Goal: Task Accomplishment & Management: Complete application form

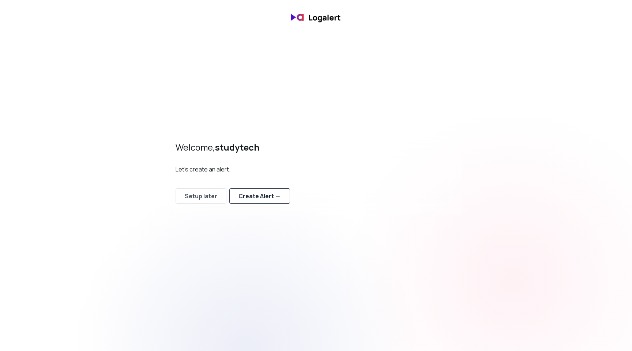
click at [255, 197] on div "Create Alert →" at bounding box center [260, 195] width 42 height 9
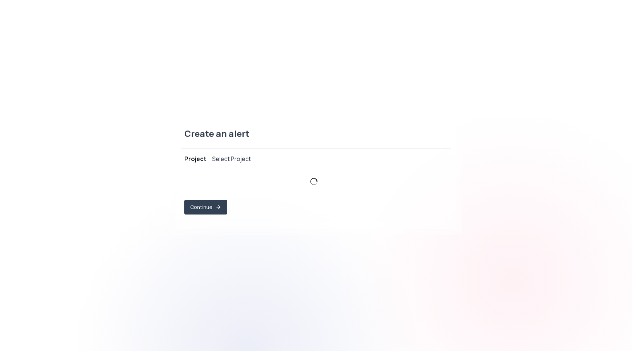
select select "prj_KVf9127ca6R2KRYABtxFUtMXbnnZ"
click at [212, 207] on button "Continue" at bounding box center [205, 208] width 41 height 14
select select "message"
select select "CONTAINS"
select select "OR"
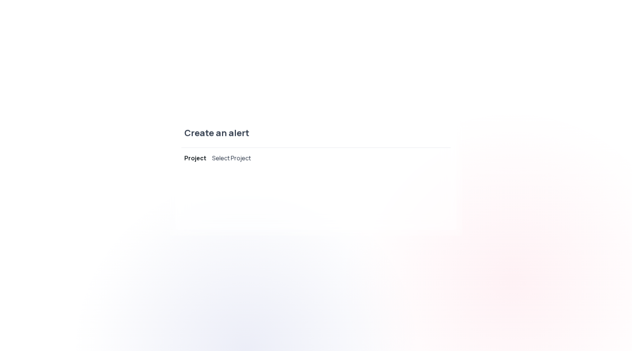
select select "message"
select select "CONTAINS"
select select "AND"
select select "source"
select select "NOT_EQUALS"
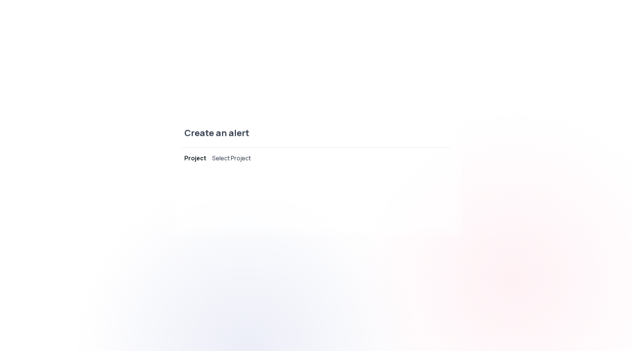
select select "build"
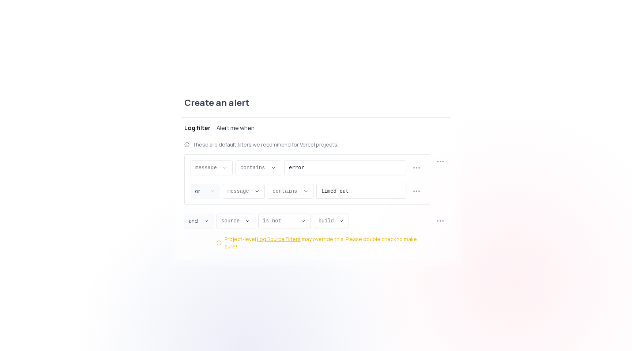
scroll to position [7, 0]
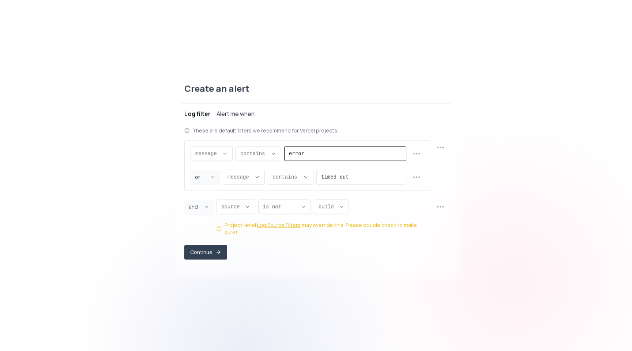
click at [303, 152] on input "error" at bounding box center [345, 154] width 113 height 14
click at [366, 95] on div "Create an alert" at bounding box center [316, 93] width 269 height 21
click at [441, 150] on icon "button" at bounding box center [440, 147] width 9 height 9
click at [468, 109] on div "Create an alert Project new-studytech Log filter Alert me when These are defaul…" at bounding box center [316, 175] width 632 height 215
click at [445, 152] on button "button" at bounding box center [441, 147] width 14 height 14
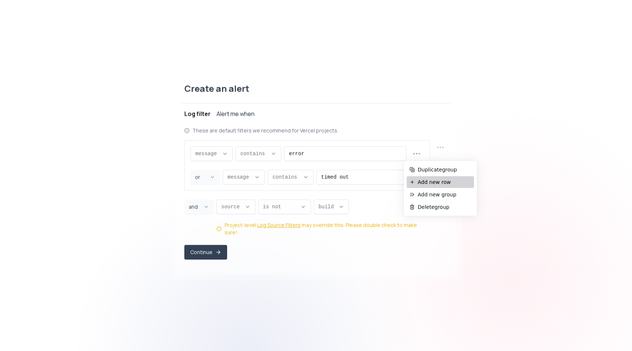
click at [437, 178] on li "Add new row" at bounding box center [440, 182] width 67 height 12
select select "AND"
select select "message"
select select "CONTAINS"
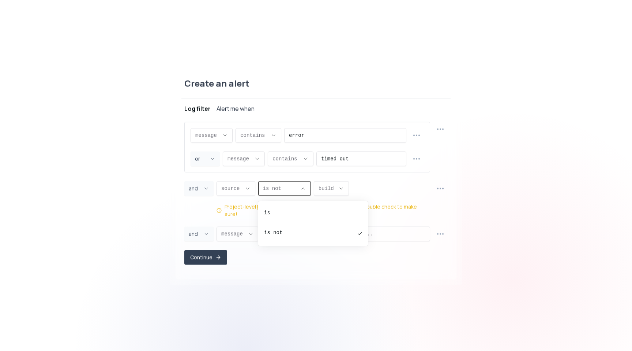
click at [281, 192] on span "is not ," at bounding box center [280, 188] width 34 height 7
click at [243, 190] on button "source ," at bounding box center [236, 188] width 39 height 15
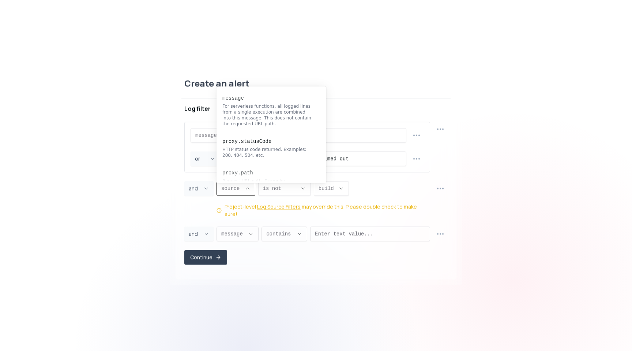
click at [244, 192] on button "source ," at bounding box center [236, 188] width 39 height 15
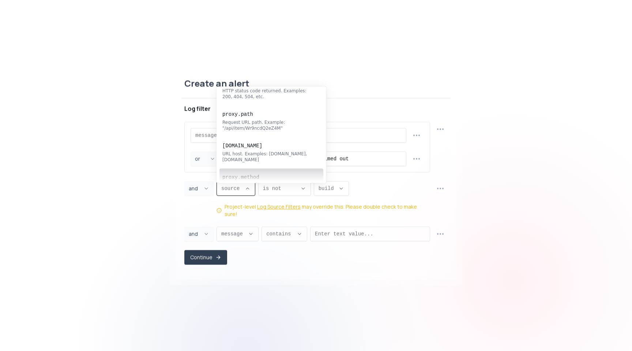
scroll to position [0, 0]
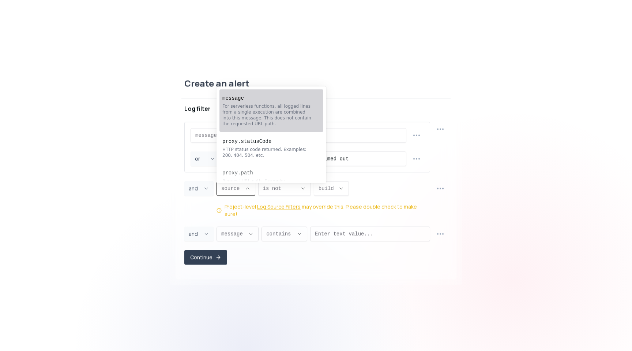
click at [281, 108] on div "For serverless functions, all logged lines from a single execution are combined…" at bounding box center [268, 114] width 91 height 23
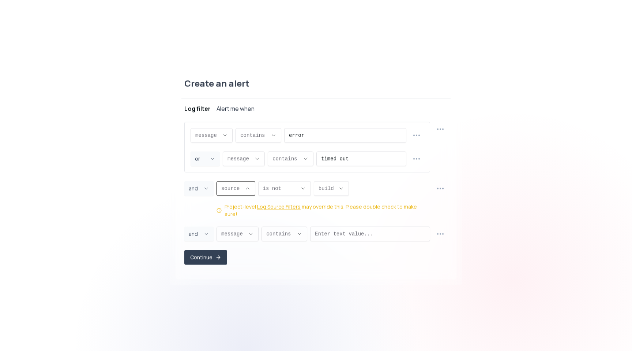
type input "message"
select select "message"
type input "CONTAINS"
select select "CONTAINS"
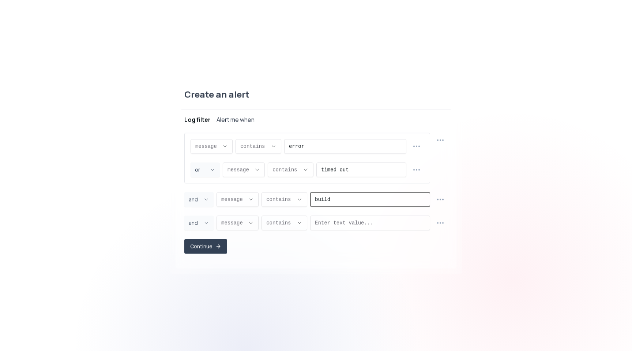
click at [331, 193] on input "build" at bounding box center [370, 200] width 111 height 14
paste input "Error creating profile"
type input "Error creating profile"
click at [281, 251] on div "Continue" at bounding box center [316, 246] width 264 height 15
click at [280, 224] on span "contains ," at bounding box center [279, 222] width 27 height 7
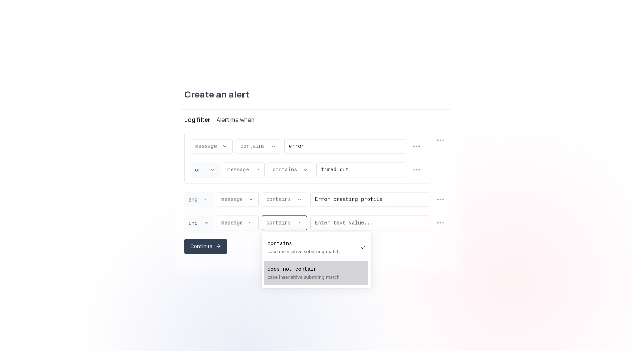
click at [251, 246] on div "Continue" at bounding box center [316, 246] width 264 height 15
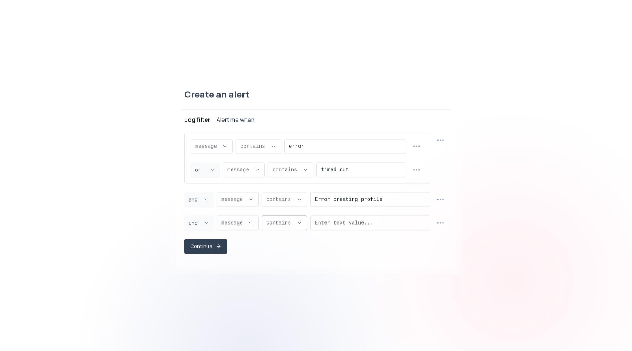
click at [288, 224] on span "contains ," at bounding box center [279, 222] width 27 height 7
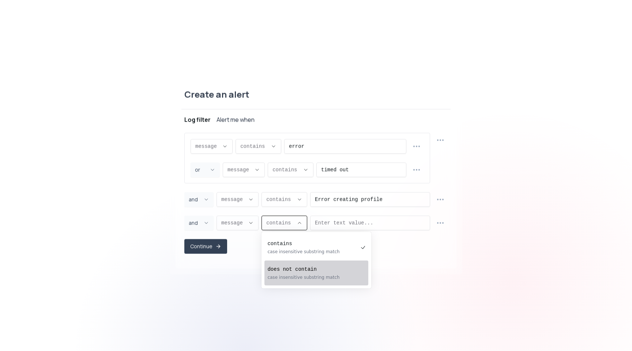
click at [249, 304] on div at bounding box center [246, 350] width 351 height 351
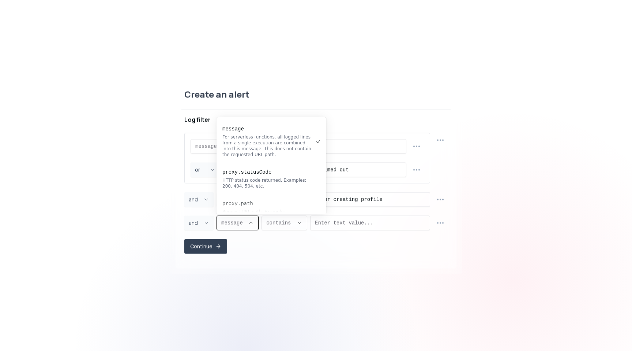
click at [242, 224] on span "message ," at bounding box center [233, 222] width 24 height 7
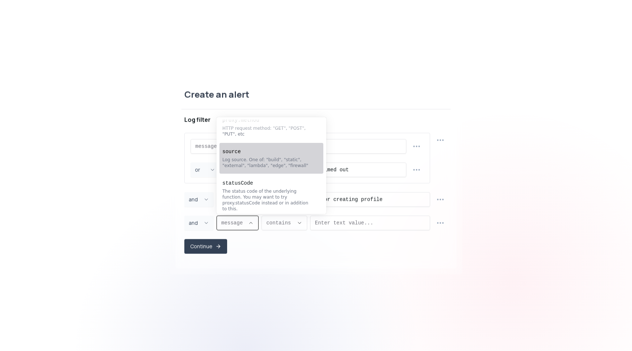
scroll to position [146, 0]
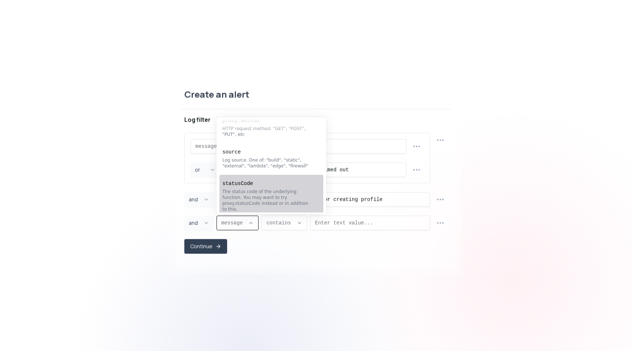
click at [263, 185] on pre "statusCode" at bounding box center [268, 183] width 91 height 7
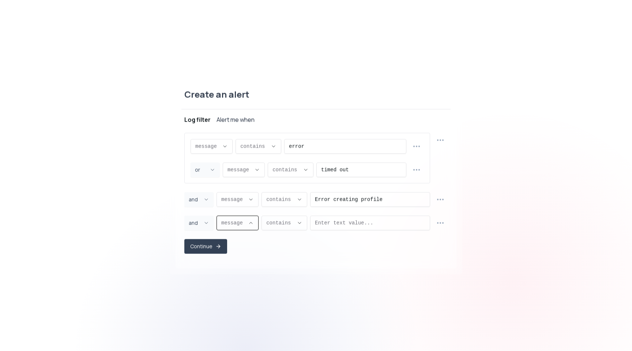
type input "statusCode"
select select "statusCode"
type input "EQUALS"
select select "EQUALS"
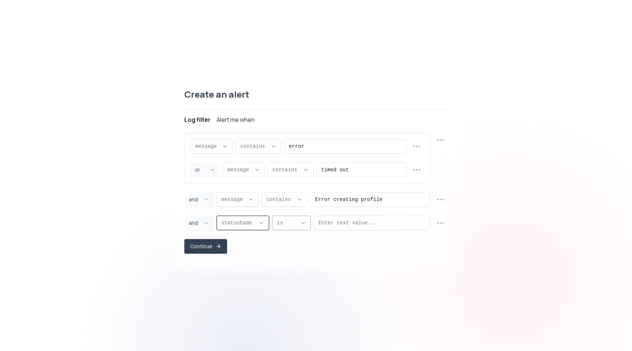
click at [289, 225] on span "is ," at bounding box center [287, 222] width 20 height 7
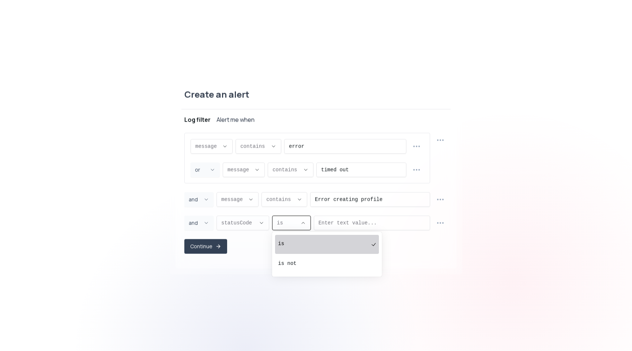
click at [294, 240] on pre "is" at bounding box center [323, 243] width 91 height 7
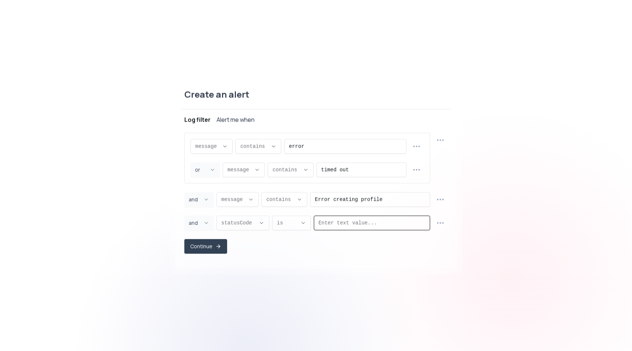
click at [347, 221] on input "Enter text value..." at bounding box center [372, 223] width 107 height 14
type input "500"
click at [213, 247] on button "Continue" at bounding box center [205, 246] width 41 height 14
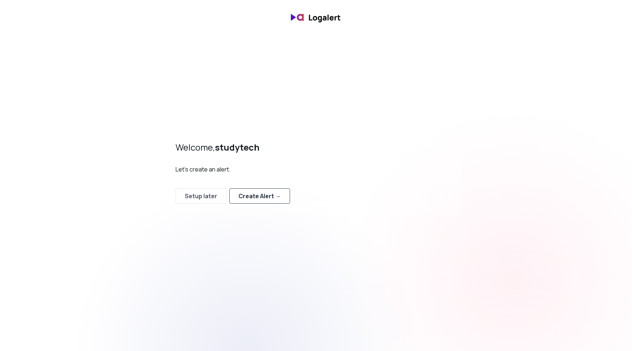
click at [271, 203] on button "Create Alert →" at bounding box center [259, 195] width 61 height 15
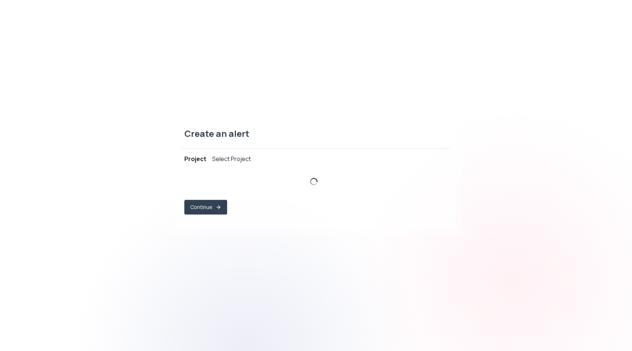
select select "prj_KVf9127ca6R2KRYABtxFUtMXbnnZ"
click at [244, 160] on div "Select Project" at bounding box center [231, 158] width 39 height 9
click at [217, 210] on icon "button" at bounding box center [218, 208] width 6 height 6
select select "message"
select select "CONTAINS"
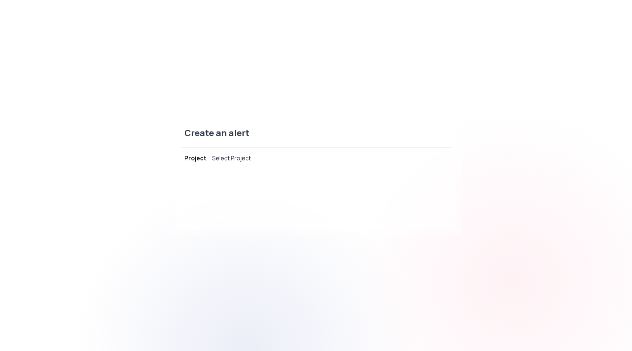
select select "OR"
select select "message"
select select "CONTAINS"
select select "AND"
select select "source"
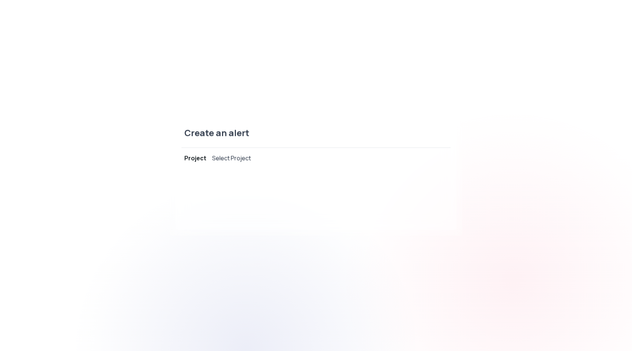
select select "NOT_EQUALS"
select select "build"
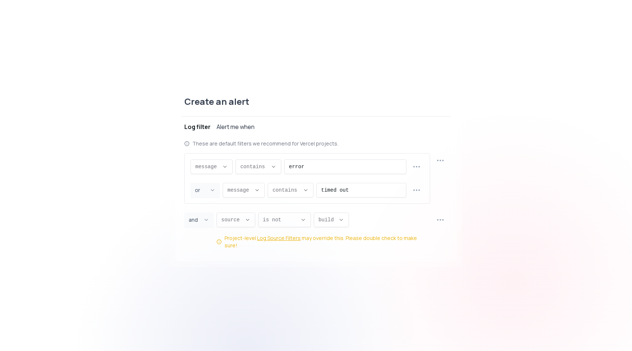
scroll to position [7, 0]
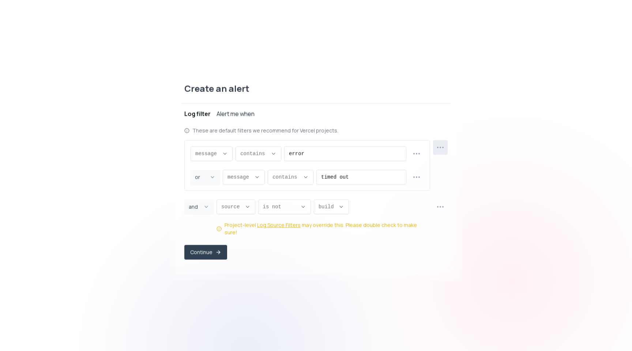
click at [444, 146] on icon "button" at bounding box center [440, 147] width 9 height 9
click at [440, 180] on span "Add new row" at bounding box center [444, 181] width 53 height 7
select select "AND"
select select "message"
select select "CONTAINS"
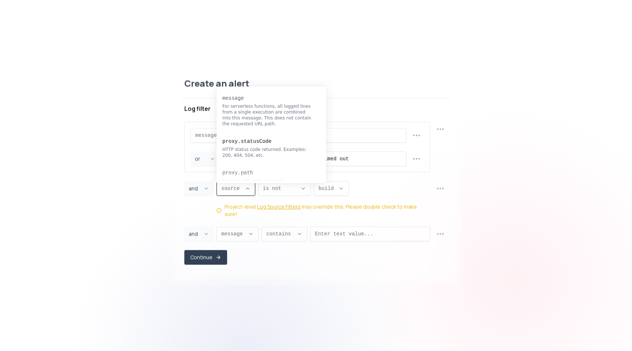
click at [238, 196] on button "source ," at bounding box center [236, 188] width 39 height 15
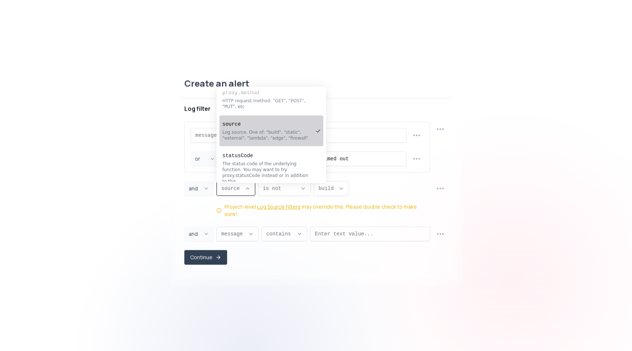
scroll to position [146, 0]
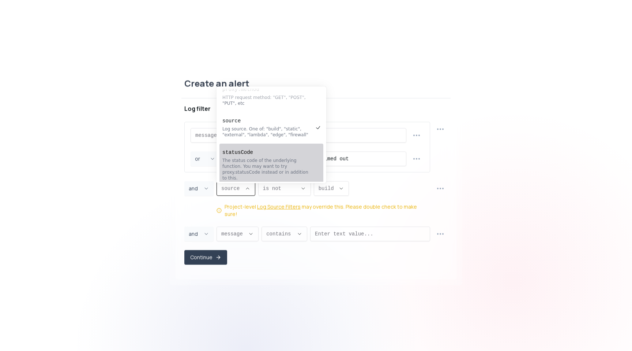
click at [257, 157] on div "The status code of the underlying function. You may want to try proxy.statusCod…" at bounding box center [268, 168] width 91 height 23
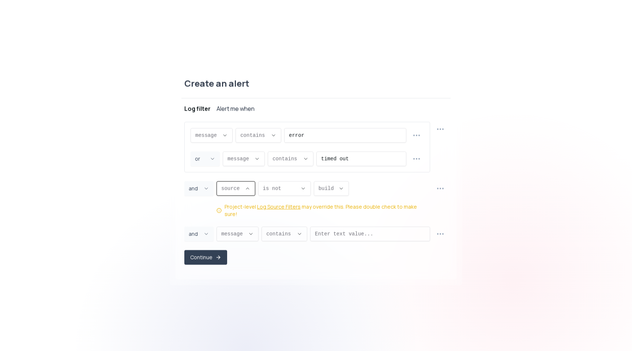
type input "statusCode"
select select "statusCode"
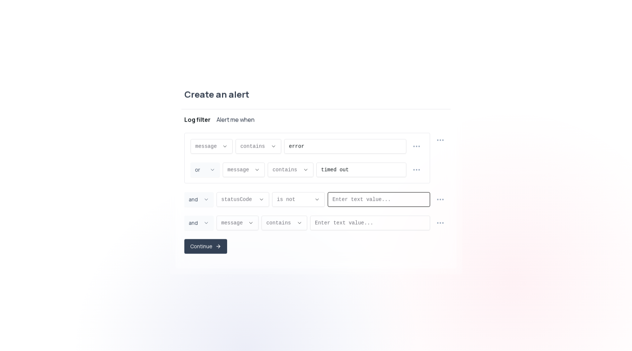
click at [359, 195] on input "Enter text value..." at bounding box center [379, 200] width 93 height 14
click at [315, 195] on button "is not ," at bounding box center [298, 199] width 53 height 15
click at [317, 219] on pre "is" at bounding box center [323, 219] width 91 height 7
type input "EQUALS"
select select "EQUALS"
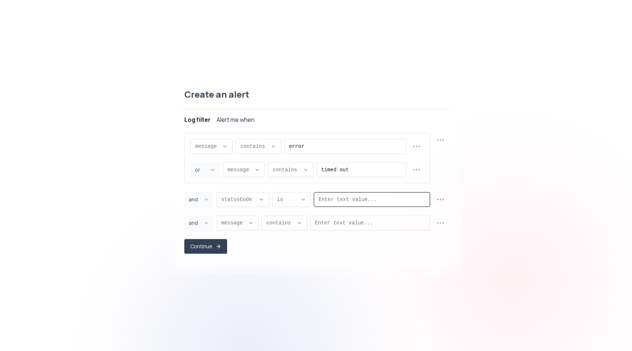
click at [358, 201] on input "Enter text value..." at bounding box center [372, 200] width 107 height 14
type input "500"
click at [441, 201] on icon "button" at bounding box center [440, 199] width 9 height 9
click at [434, 219] on span "Duplicate row" at bounding box center [444, 217] width 53 height 7
type input "statusCode"
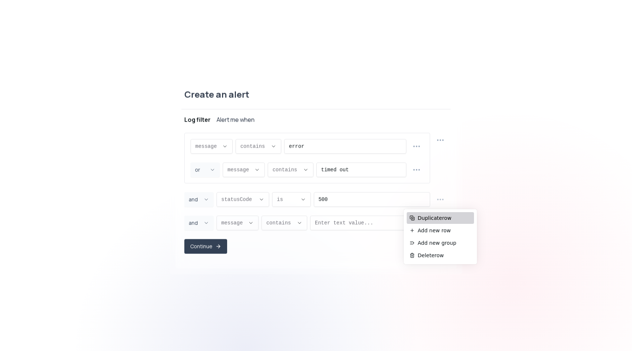
select select "statusCode"
type input "EQUALS"
type input "500"
select select "EQUALS"
select select "AND"
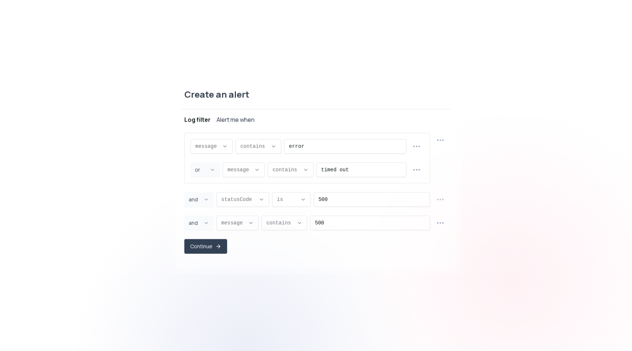
select select "message"
select select "CONTAINS"
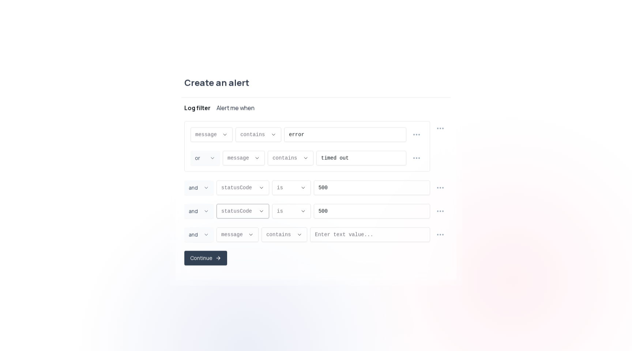
click at [262, 214] on button "statusCode ," at bounding box center [243, 211] width 53 height 15
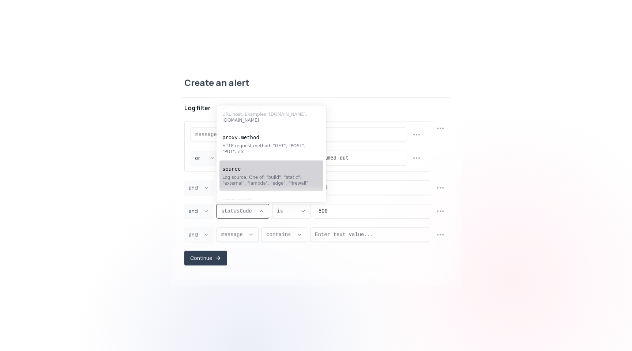
scroll to position [0, 0]
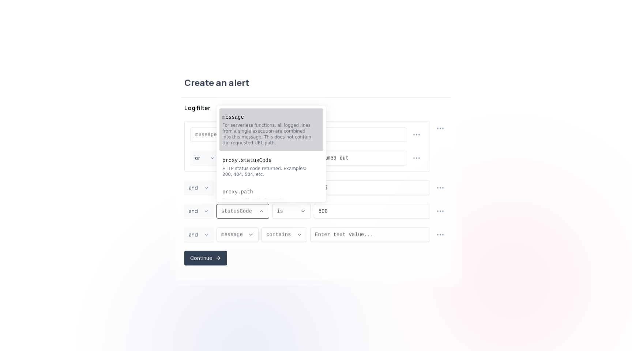
click at [282, 141] on div "For serverless functions, all logged lines from a single execution are combined…" at bounding box center [268, 133] width 91 height 23
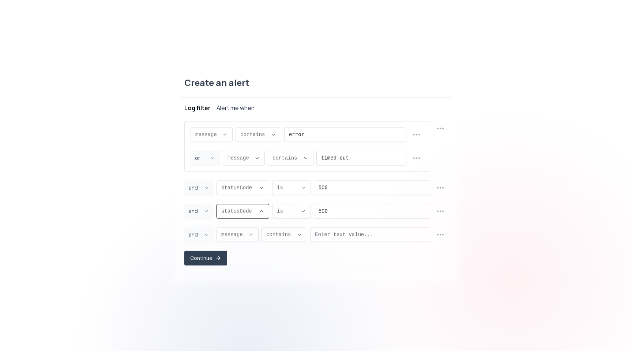
type input "message"
select select "message"
type input "CONTAINS"
select select "CONTAINS"
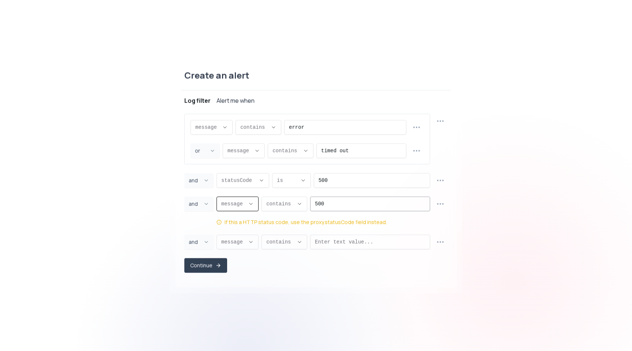
click at [364, 199] on input "500" at bounding box center [370, 204] width 111 height 14
paste input "Error creating profile"
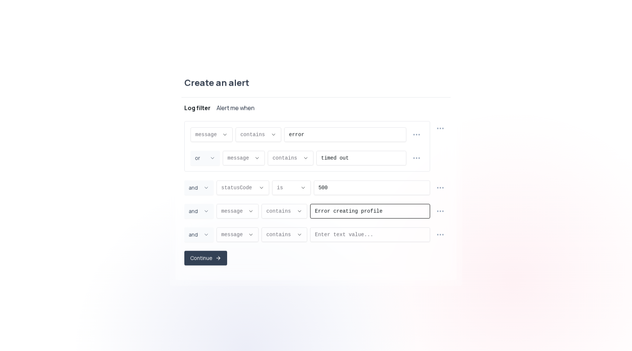
type input "Error creating profile"
click at [440, 211] on circle "button" at bounding box center [440, 211] width 1 height 1
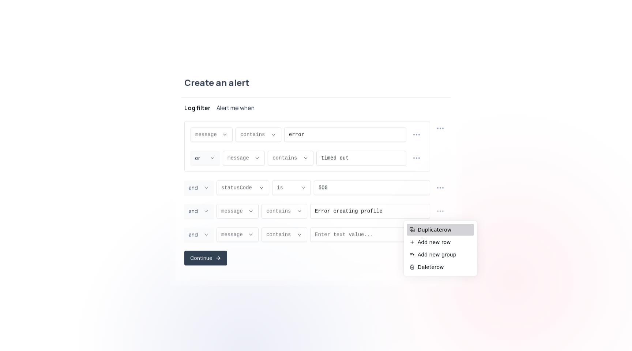
click at [427, 229] on span "Duplicate row" at bounding box center [444, 229] width 53 height 7
type input "Error creating profile"
select select "AND"
select select "message"
select select "CONTAINS"
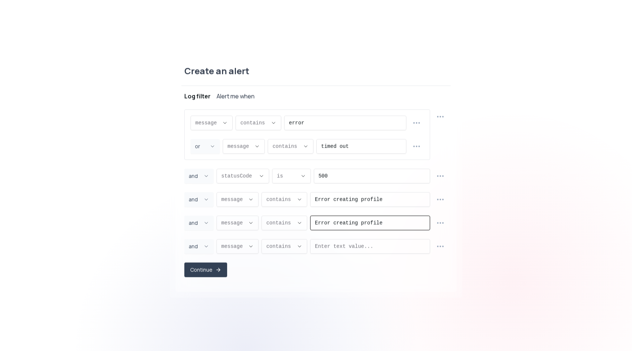
click at [358, 229] on input "Error creating profile" at bounding box center [370, 223] width 111 height 14
paste input "TypeError"
type input "TypeError"
click at [512, 183] on div "Create an alert Project new-studytech Log filter Alert me when message message …" at bounding box center [316, 176] width 632 height 250
click at [234, 243] on span "message ," at bounding box center [233, 246] width 24 height 7
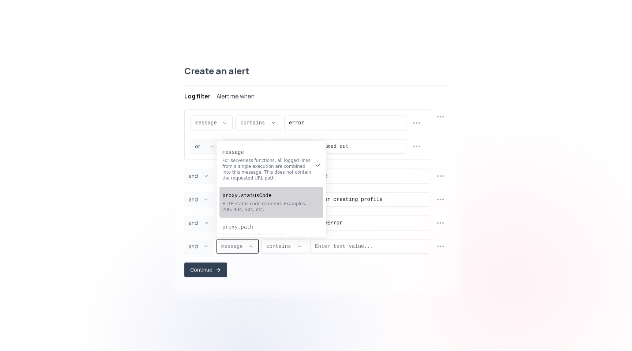
scroll to position [146, 0]
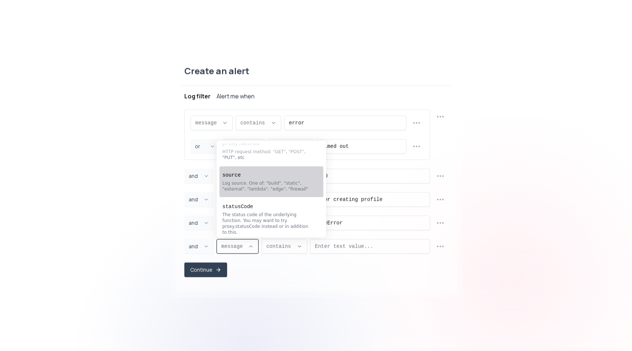
click at [282, 184] on div "Log source. One of: "build", "static", "external", "lambda", "edge", "firewall"" at bounding box center [268, 186] width 91 height 12
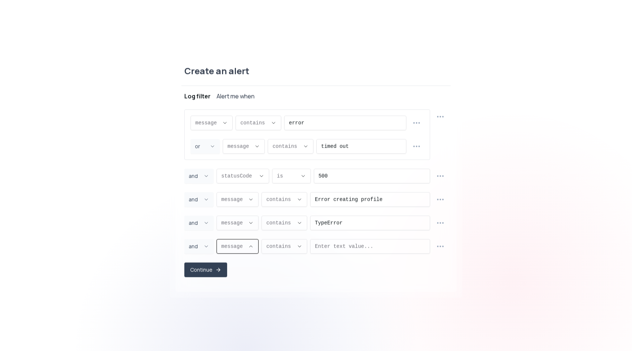
type input "source"
select select "source"
type input "EQUALS"
select select "EQUALS"
select select "lambda"
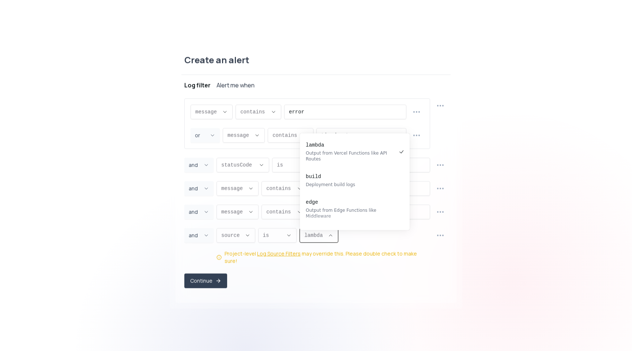
click at [312, 236] on span "lambda ," at bounding box center [314, 235] width 20 height 7
click at [285, 238] on button "is ," at bounding box center [277, 235] width 39 height 15
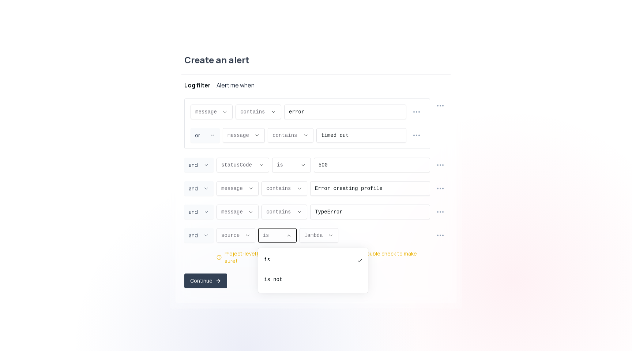
click at [285, 238] on button "is ," at bounding box center [277, 235] width 39 height 15
click at [283, 279] on pre "is not" at bounding box center [309, 279] width 91 height 7
type input "NOT_EQUALS"
select select "NOT_EQUALS"
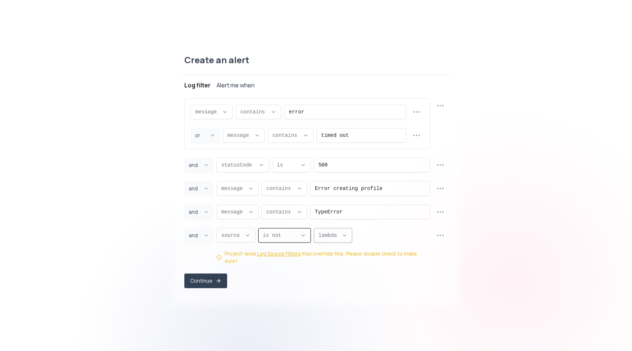
click at [325, 237] on span "lambda ," at bounding box center [329, 235] width 20 height 7
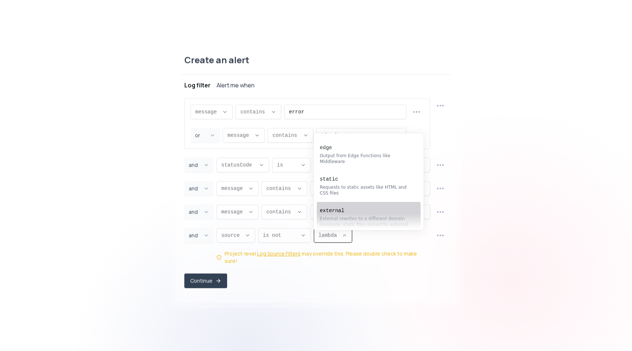
scroll to position [0, 0]
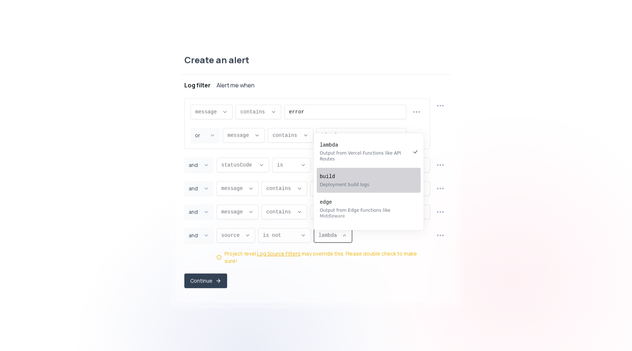
click at [359, 182] on div "Deployment build logs" at bounding box center [365, 185] width 91 height 6
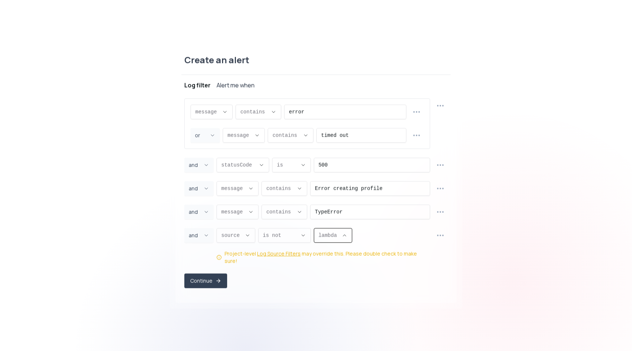
type input "build"
select select "build"
click at [276, 295] on div "Create an alert Project new-studytech Log filter Alert me when message message …" at bounding box center [316, 175] width 281 height 254
click at [268, 257] on link "Log Source Filters" at bounding box center [279, 253] width 44 height 7
click at [209, 167] on icon "Joiner Select" at bounding box center [206, 165] width 6 height 6
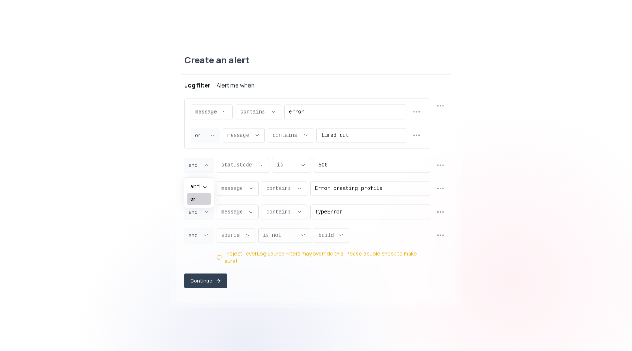
click at [202, 198] on li "or" at bounding box center [198, 199] width 23 height 12
type input "OR"
select select "OR"
type input "OR"
select select "OR"
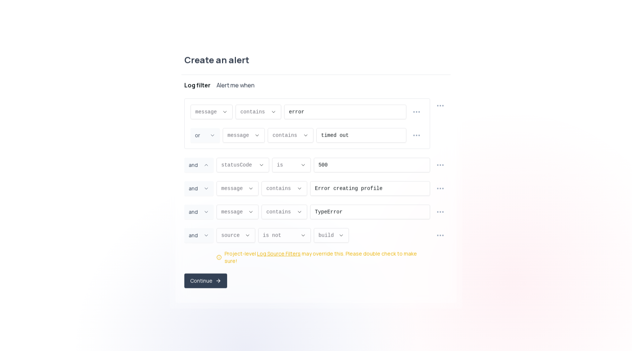
type input "OR"
select select "OR"
type input "OR"
select select "OR"
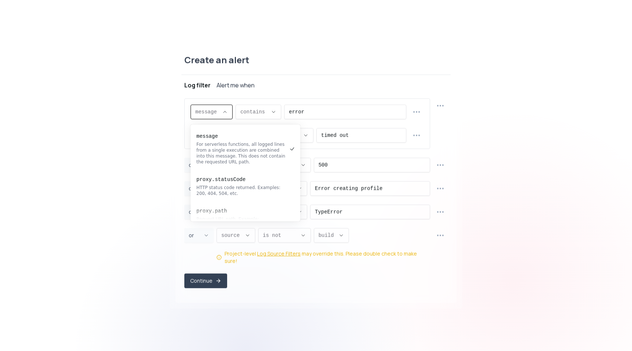
click at [220, 115] on button "message ," at bounding box center [212, 112] width 42 height 15
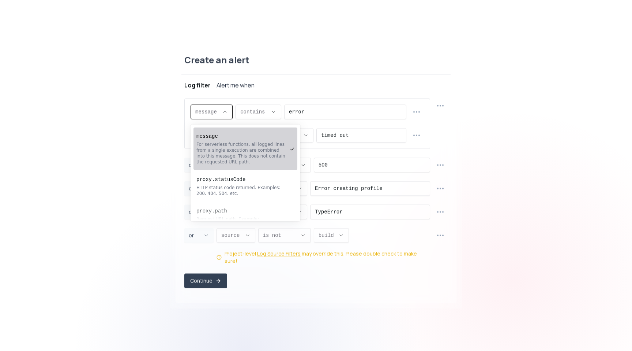
click at [219, 142] on div "For serverless functions, all logged lines from a single execution are combined…" at bounding box center [242, 152] width 91 height 23
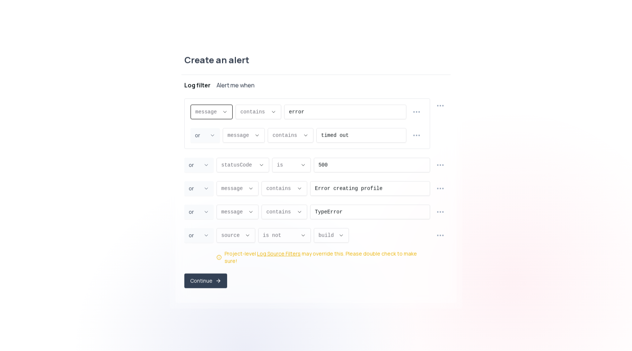
click at [440, 240] on icon "button" at bounding box center [440, 235] width 9 height 9
click at [444, 212] on icon "button" at bounding box center [440, 212] width 9 height 9
click at [444, 216] on icon "button" at bounding box center [440, 212] width 8 height 8
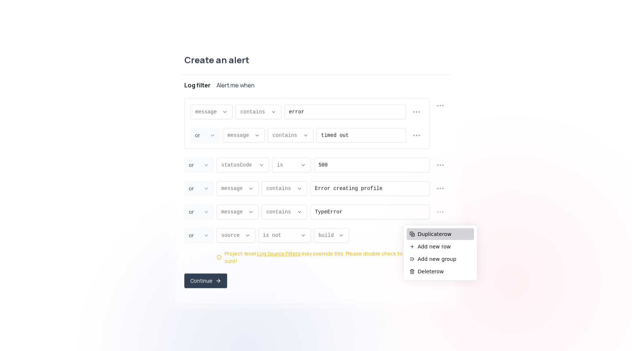
click at [445, 236] on span "Duplicate row" at bounding box center [444, 233] width 53 height 7
type input "message"
select select "message"
type input "CONTAINS"
select select "CONTAINS"
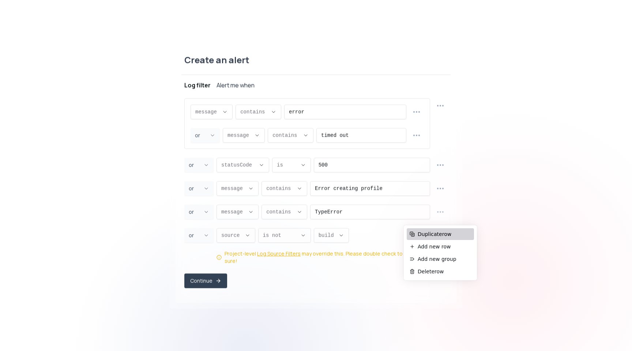
select select "OR"
select select "source"
select select "NOT_EQUALS"
select select "build"
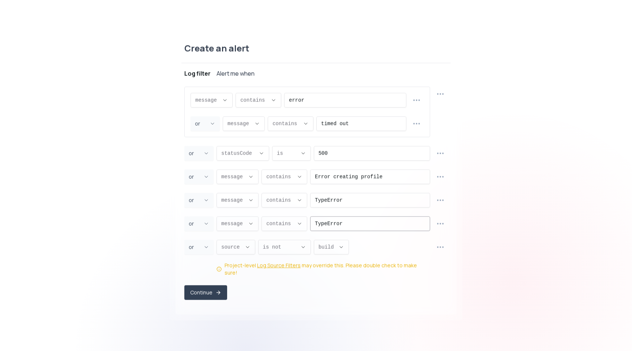
click at [360, 224] on input "TypeError" at bounding box center [370, 224] width 111 height 14
click at [440, 219] on div "message message message proxy.statusCode proxy.path proxy.host proxy.method sou…" at bounding box center [316, 182] width 264 height 190
click at [391, 222] on input "timeout" at bounding box center [370, 224] width 111 height 14
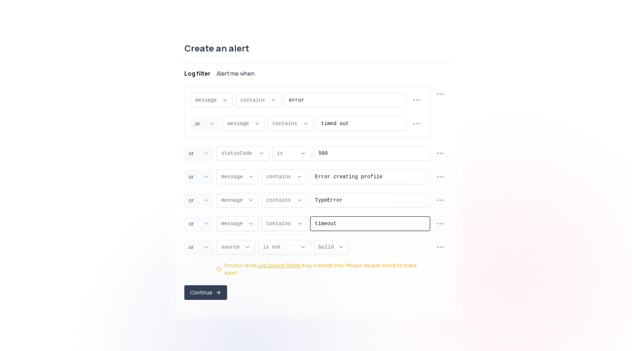
paste input "connection refused"
type input "connection refused"
click at [436, 224] on icon "button" at bounding box center [440, 223] width 8 height 8
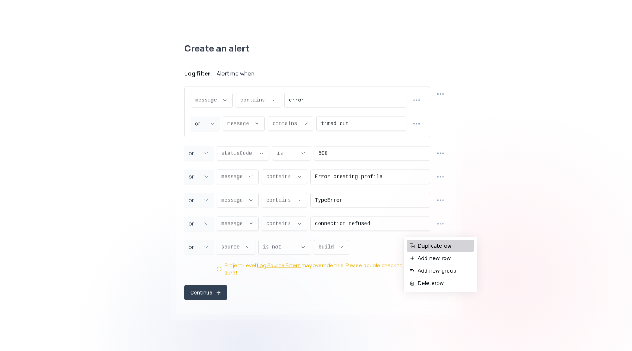
click at [434, 242] on span "Duplicate row" at bounding box center [444, 245] width 53 height 7
type input "message"
select select "message"
type input "CONTAINS"
select select "CONTAINS"
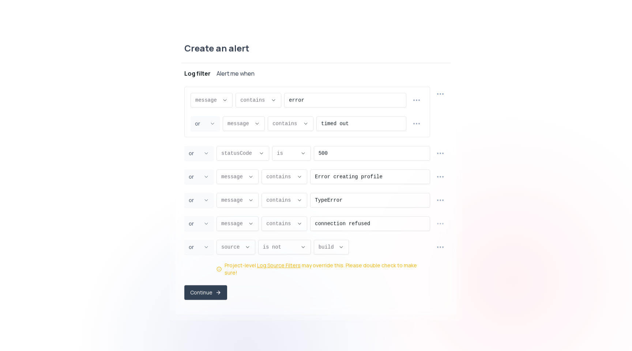
select select "OR"
select select "source"
select select "NOT_EQUALS"
select select "build"
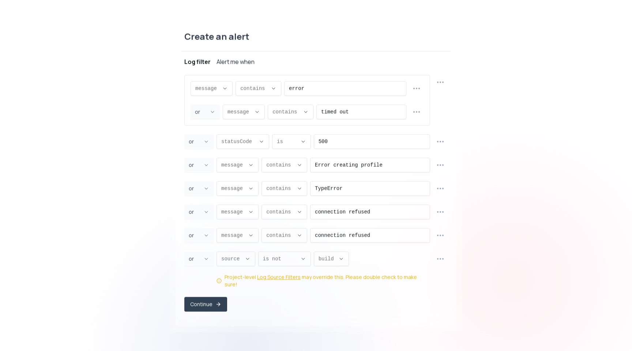
click at [337, 247] on div "message message message proxy.statusCode proxy.path proxy.host proxy.method sou…" at bounding box center [316, 181] width 264 height 213
click at [344, 239] on input "connection refused" at bounding box center [370, 235] width 111 height 14
paste input "Rate limit"
type input "Rate limit"
click at [442, 238] on icon "button" at bounding box center [440, 235] width 9 height 9
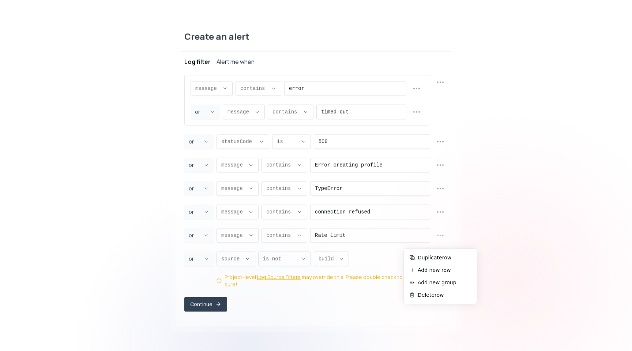
click at [380, 261] on div "source source message proxy.statusCode proxy.path proxy.host proxy.method sourc…" at bounding box center [324, 269] width 214 height 37
click at [443, 142] on circle "button" at bounding box center [443, 141] width 1 height 1
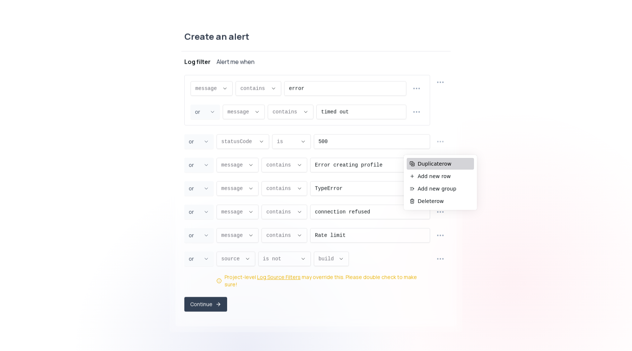
click at [441, 165] on span "Duplicate row" at bounding box center [444, 163] width 53 height 7
type input "statusCode"
select select "statusCode"
type input "EQUALS"
type input "500"
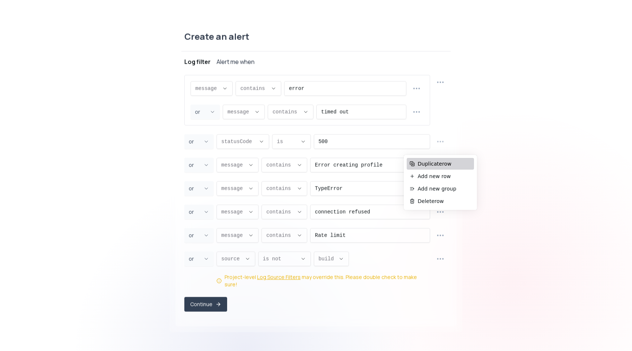
type input "Error creating profile"
type input "TypeError"
type input "message"
select select "message"
type input "CONTAINS"
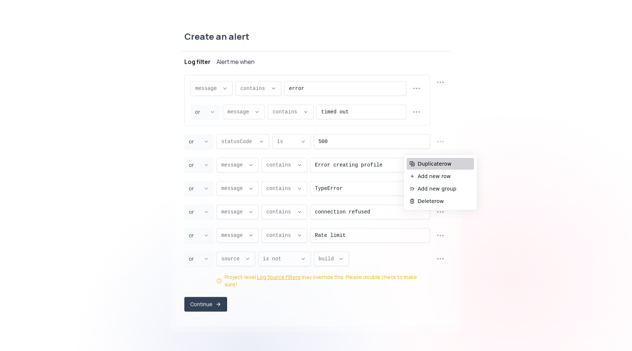
type input "connection refused"
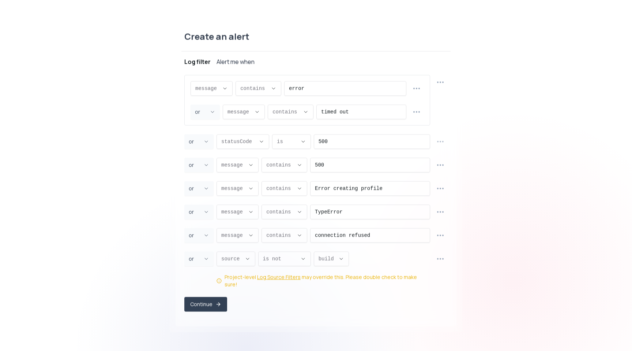
select select "EQUALS"
select select "CONTAINS"
select select "OR"
select select "source"
select select "NOT_EQUALS"
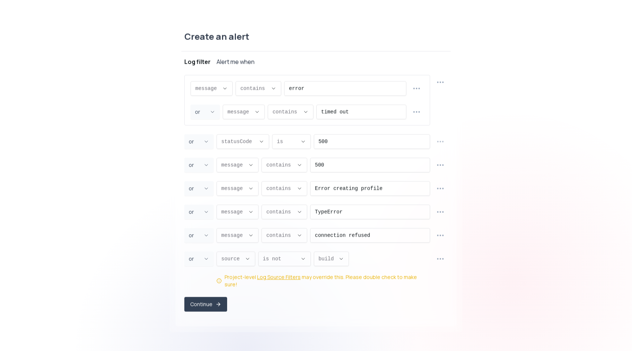
select select "build"
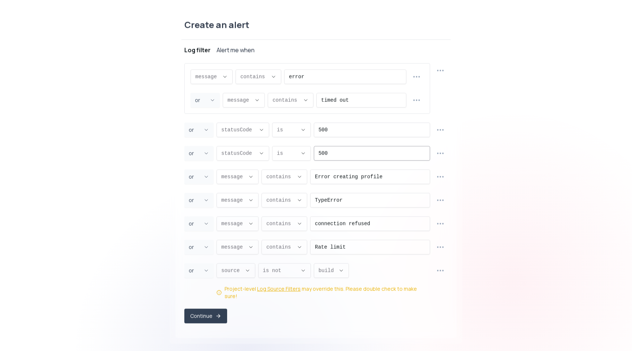
click at [341, 158] on input "500" at bounding box center [372, 153] width 107 height 14
paste input "403"
click at [449, 161] on div "Project new-studytech Log filter Alert me when message message message proxy.st…" at bounding box center [316, 186] width 269 height 292
type input "403"
click at [445, 160] on button "button" at bounding box center [440, 153] width 15 height 15
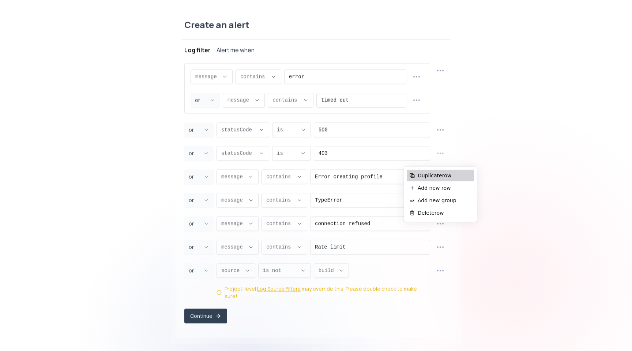
click at [442, 173] on span "Duplicate row" at bounding box center [444, 175] width 53 height 7
type input "statusCode"
select select "statusCode"
type input "EQUALS"
type input "403"
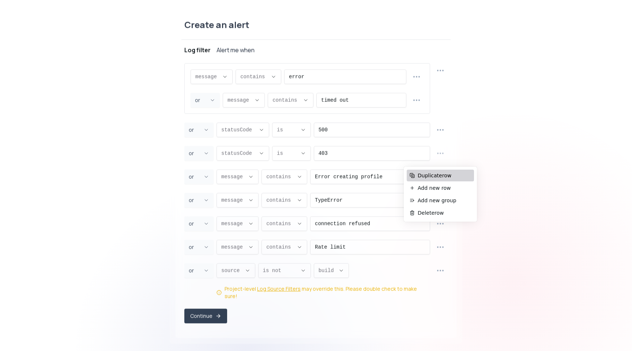
type input "Error creating profile"
type input "TypeError"
type input "message"
select select "message"
type input "CONTAINS"
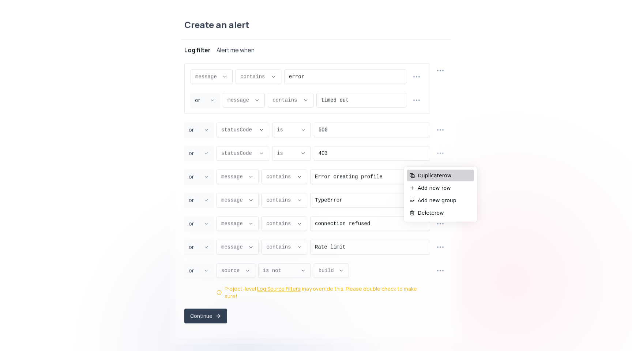
type input "connection refused"
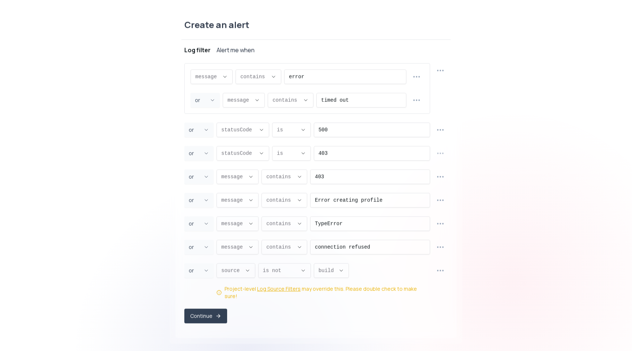
select select "EQUALS"
select select "CONTAINS"
select select "OR"
select select "source"
select select "NOT_EQUALS"
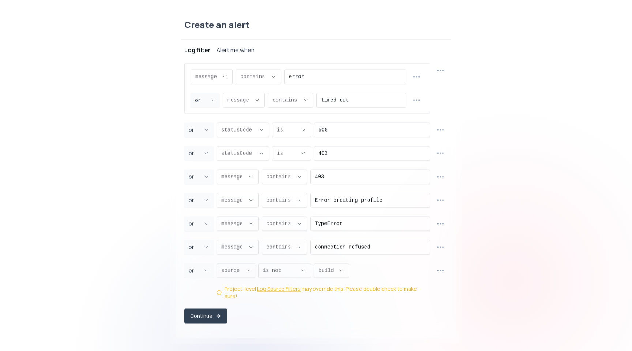
select select "build"
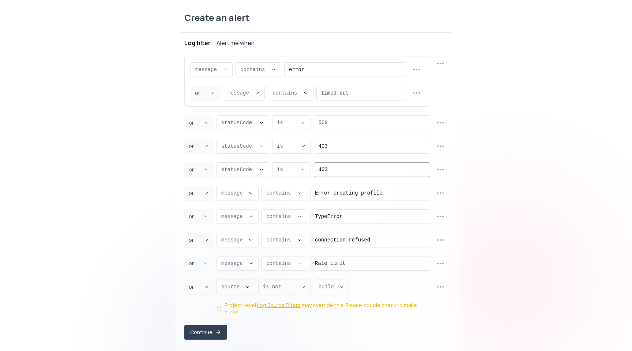
click at [375, 176] on input "403" at bounding box center [372, 169] width 107 height 14
type input "401"
click at [440, 217] on circle "button" at bounding box center [440, 216] width 1 height 1
click at [444, 236] on span "Duplicate row" at bounding box center [444, 234] width 53 height 7
type input "TypeError"
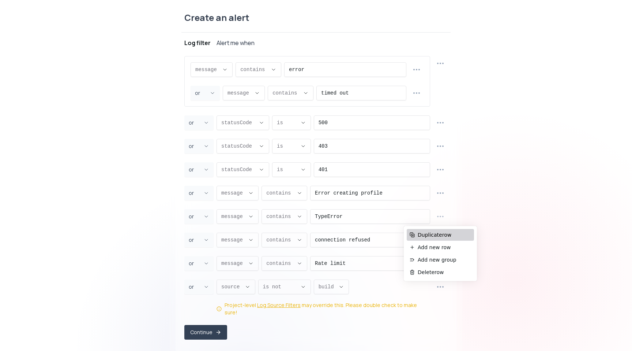
type input "message"
select select "message"
type input "CONTAINS"
type input "connection refused"
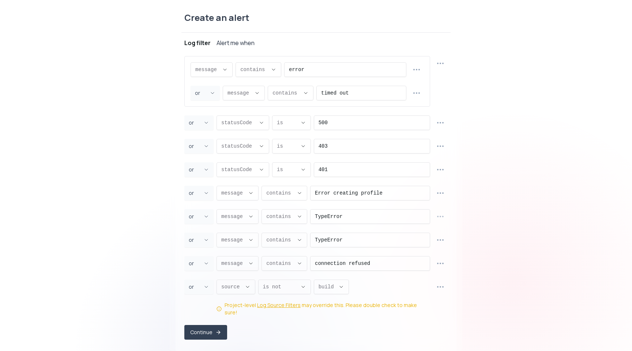
select select "CONTAINS"
select select "OR"
select select "source"
select select "NOT_EQUALS"
select select "build"
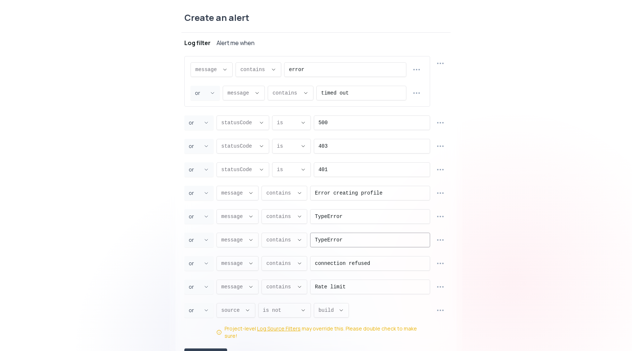
click at [386, 239] on input "TypeError" at bounding box center [370, 240] width 111 height 14
click at [448, 245] on div "Project new-studytech Log filter Alert me when message message message proxy.st…" at bounding box center [316, 202] width 269 height 339
type input "undefined"
click at [444, 242] on icon "button" at bounding box center [440, 239] width 9 height 9
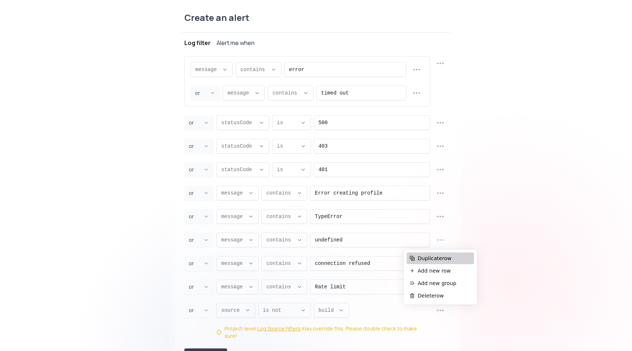
click at [439, 261] on span "Duplicate row" at bounding box center [444, 257] width 53 height 7
type input "undefined"
type input "message"
select select "message"
type input "CONTAINS"
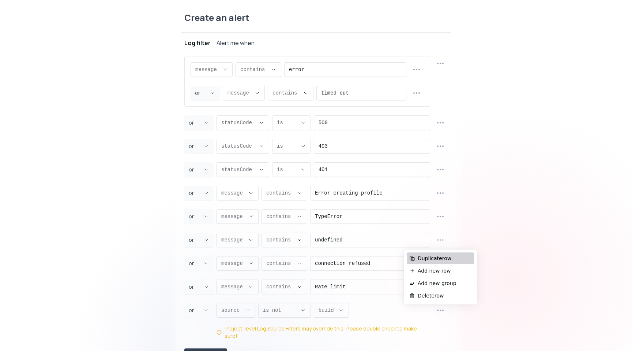
type input "connection refused"
select select "CONTAINS"
select select "OR"
select select "source"
select select "NOT_EQUALS"
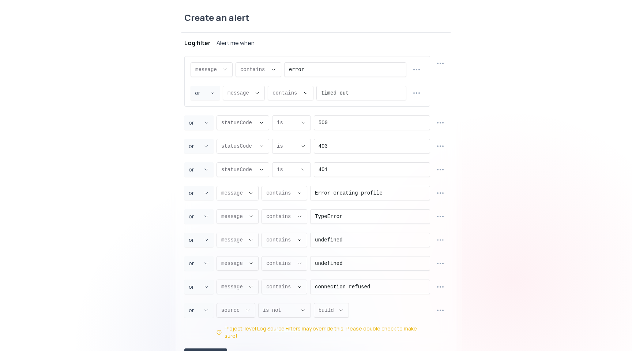
select select "build"
click at [359, 266] on input "undefined" at bounding box center [370, 263] width 111 height 14
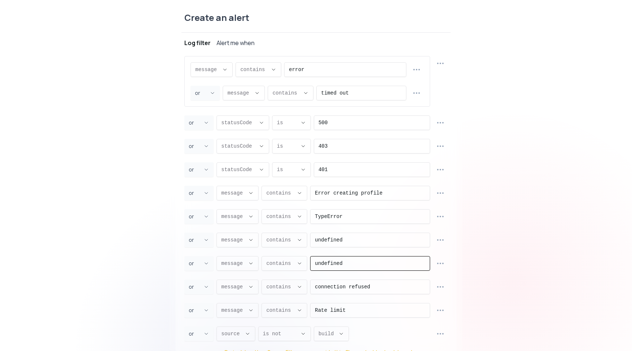
paste input "nternal Server Error"
click at [419, 266] on input "nternal Server Error" at bounding box center [370, 263] width 111 height 14
click at [317, 260] on input "nternal Server Error" at bounding box center [370, 263] width 111 height 14
type input "Internal Server Error"
click at [445, 264] on icon "button" at bounding box center [440, 263] width 8 height 8
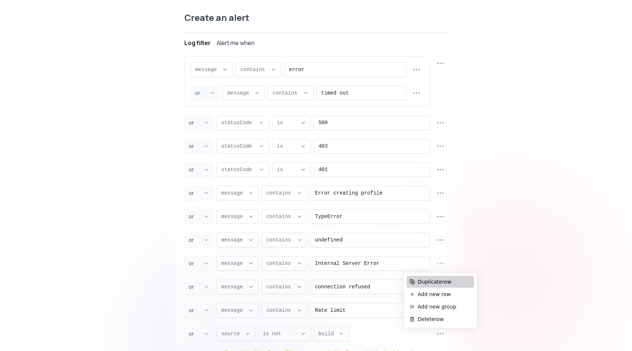
click at [434, 279] on span "Duplicate row" at bounding box center [444, 281] width 53 height 7
type input "Internal Server Error"
type input "message"
select select "message"
type input "CONTAINS"
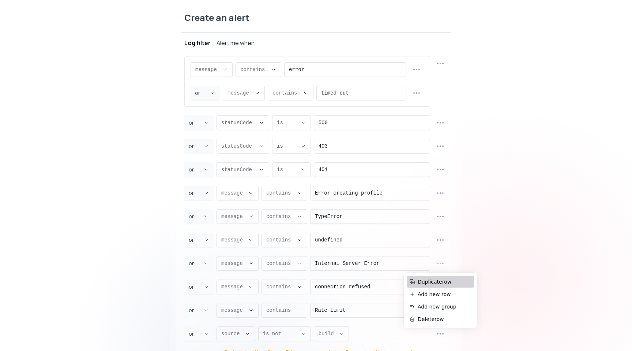
type input "connection refused"
select select "CONTAINS"
select select "OR"
select select "source"
select select "NOT_EQUALS"
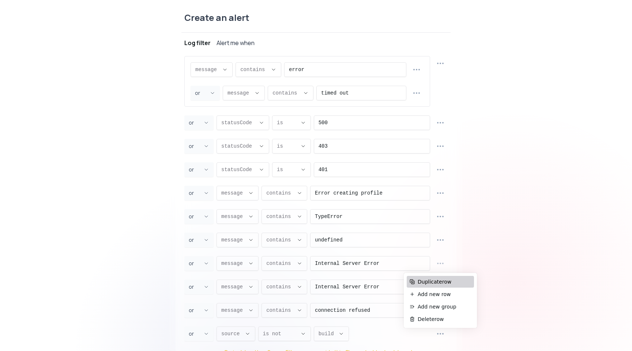
select select "build"
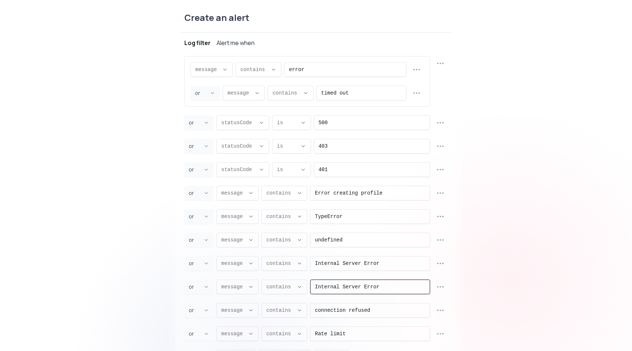
click at [360, 287] on input "Internal Server Error" at bounding box center [370, 287] width 111 height 14
paste input "Bad gateway"
type input "Bad gateway"
click at [436, 287] on button "button" at bounding box center [441, 287] width 14 height 14
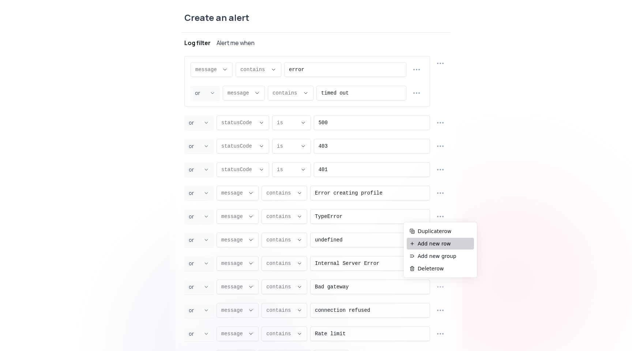
click at [444, 228] on span "Duplicate row" at bounding box center [444, 230] width 53 height 7
type input "Bad gateway"
type input "message"
select select "message"
type input "CONTAINS"
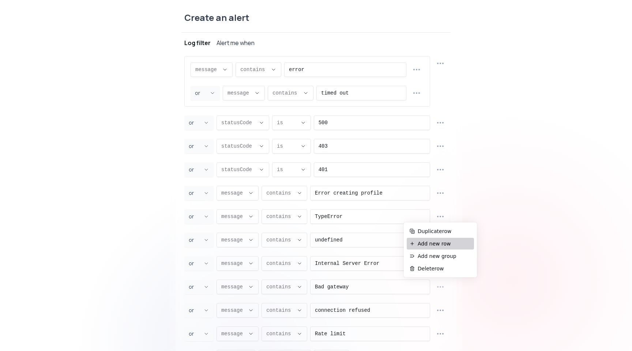
type input "connection refused"
select select "CONTAINS"
select select "OR"
select select "source"
select select "NOT_EQUALS"
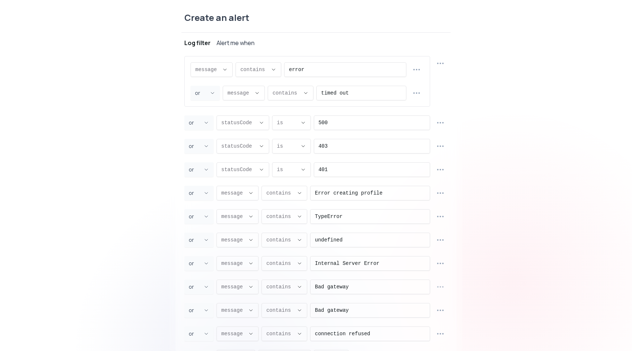
select select "build"
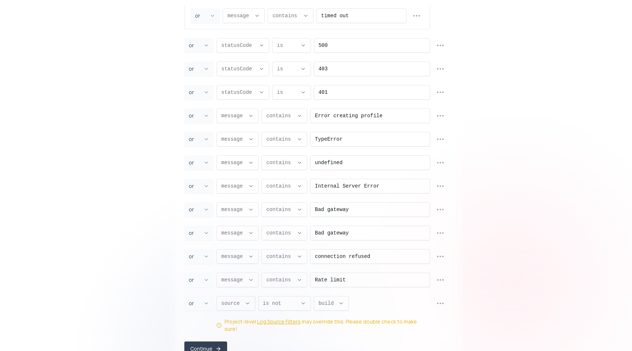
scroll to position [84, 0]
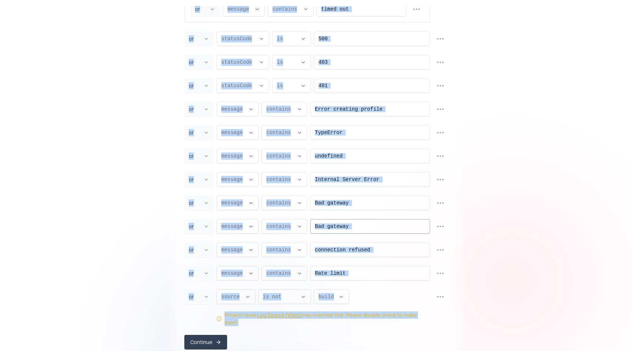
click at [382, 226] on input "Bad gateway" at bounding box center [370, 226] width 111 height 14
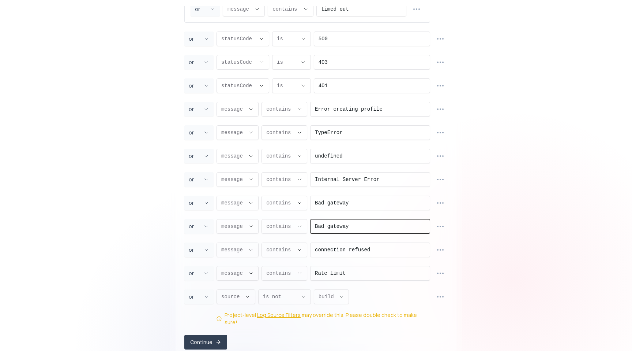
paste input "Cannot read properties""
type input "Cannot read properties"
click at [458, 237] on div "Create an alert Project new-studytech Log filter Alert me when message message …" at bounding box center [316, 175] width 293 height 351
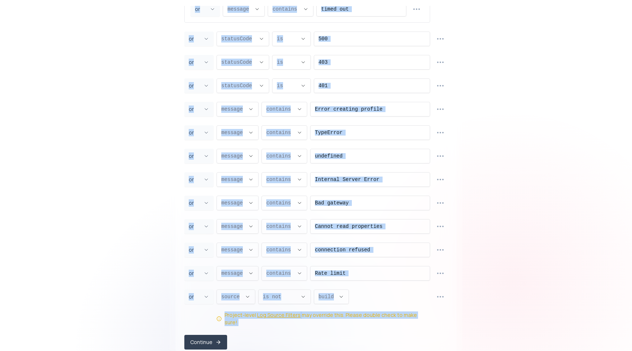
scroll to position [0, 0]
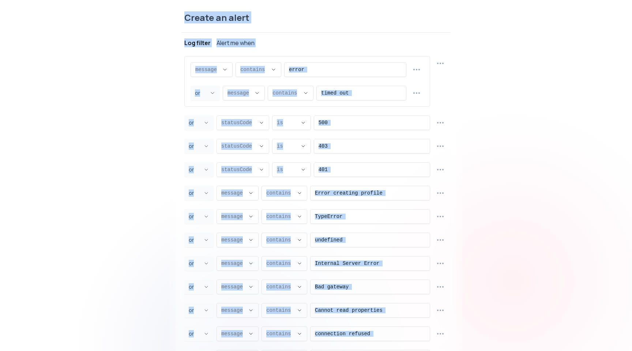
drag, startPoint x: 484, startPoint y: 301, endPoint x: 182, endPoint y: 14, distance: 417.3
click at [182, 14] on div "Create an alert Project new-studytech Log filter Alert me when message message …" at bounding box center [316, 175] width 632 height 356
copy div "Create an alert Project new-studytech Log filter Alert me when message message …"
click at [482, 69] on div "Create an alert Project new-studytech Log filter Alert me when message message …" at bounding box center [316, 175] width 632 height 356
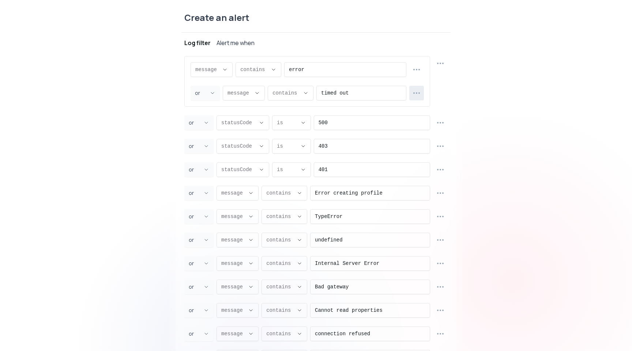
click at [420, 95] on icon "button" at bounding box center [416, 93] width 9 height 9
click at [411, 113] on span "Duplicate row" at bounding box center [420, 111] width 53 height 7
select select "OR"
select select "message"
select select "CONTAINS"
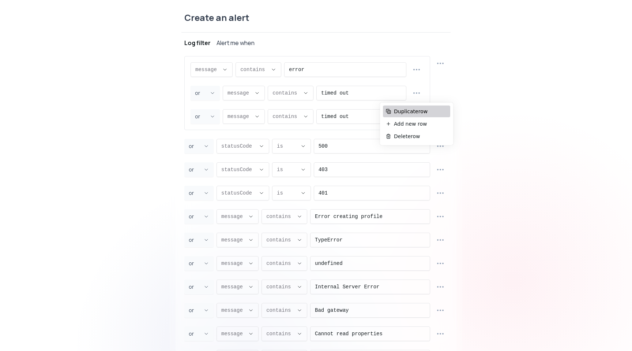
scroll to position [7, 0]
click at [345, 112] on input "timed out" at bounding box center [361, 116] width 81 height 14
type input "W"
type input "Error"
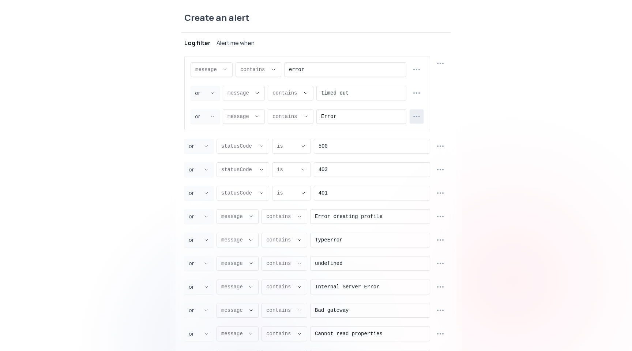
click at [422, 119] on button "button" at bounding box center [417, 116] width 14 height 14
click at [414, 134] on span "Duplicate row" at bounding box center [420, 134] width 53 height 7
select select "OR"
select select "message"
select select "CONTAINS"
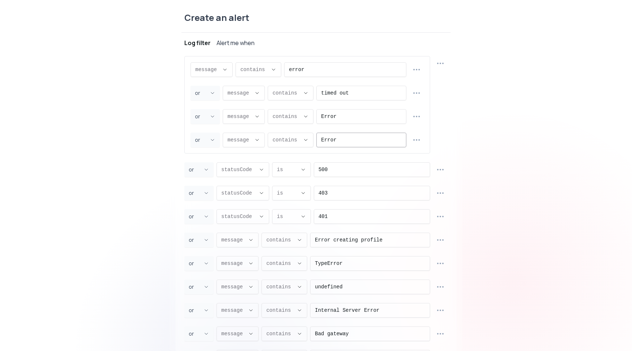
click at [376, 139] on input "Error" at bounding box center [361, 140] width 81 height 14
type input "ERROR"
click at [500, 122] on div "Create an alert Project new-studytech Log filter Alert me when message message …" at bounding box center [316, 175] width 632 height 356
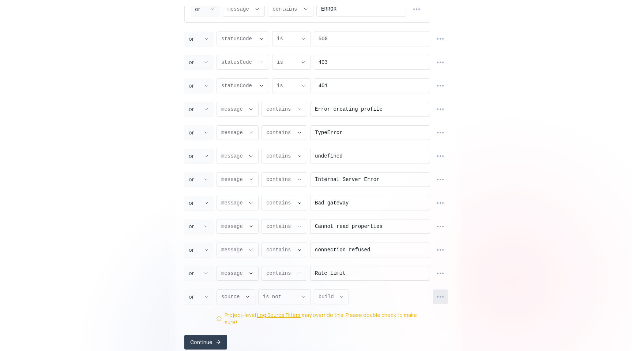
click at [441, 289] on button "button" at bounding box center [440, 296] width 15 height 15
click at [370, 285] on div "message message message proxy.statusCode proxy.path proxy.host proxy.method sou…" at bounding box center [316, 125] width 264 height 400
click at [201, 340] on button "Continue" at bounding box center [205, 342] width 43 height 15
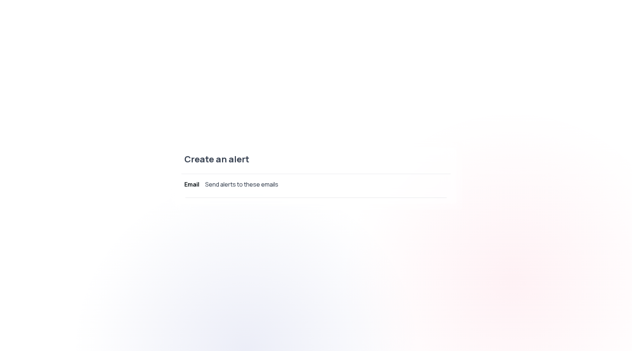
scroll to position [0, 0]
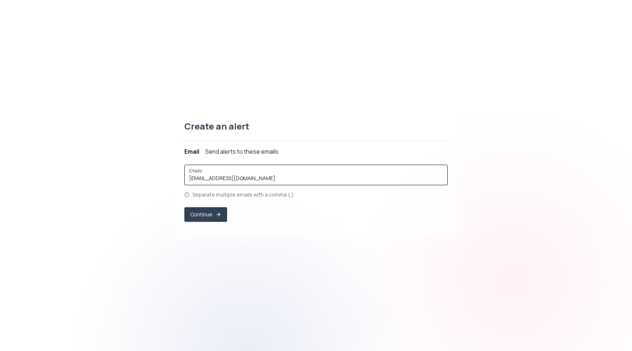
click at [265, 180] on input "[EMAIL_ADDRESS][DOMAIN_NAME]" at bounding box center [316, 178] width 254 height 7
drag, startPoint x: 243, startPoint y: 178, endPoint x: 179, endPoint y: 178, distance: 64.0
click at [179, 178] on div "Create an alert Project new-studytech Log filter ( (log message contains "error…" at bounding box center [316, 176] width 281 height 122
click at [266, 183] on div "Emails soleymanshahir@yahoo.com," at bounding box center [316, 175] width 264 height 20
click at [269, 179] on input "soleymanshahir@yahoo.com," at bounding box center [316, 178] width 254 height 7
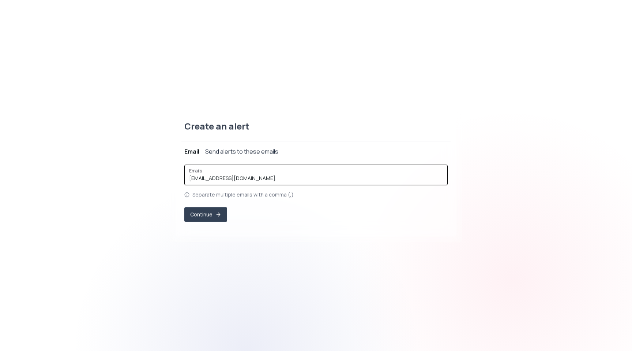
paste input "gilbertjyoungjr@gmail.com"
paste input "andreasbogdanghira@gmail.com"
paste input "iamranjanbatra@gmail.com"
type input "soleymanshahir@yahoo.com, gilbertjyoungjr@gmail.com, andreasbogdanghira@gmail.c…"
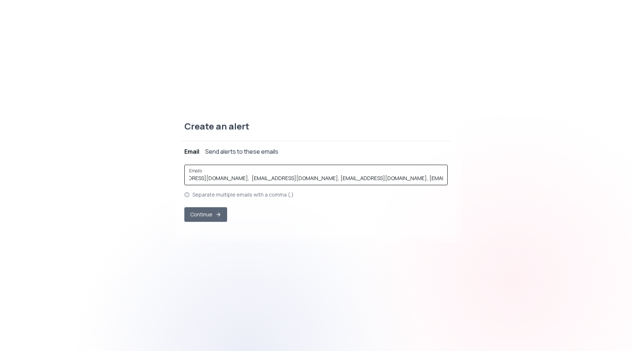
click at [207, 209] on button "Continue" at bounding box center [205, 214] width 43 height 15
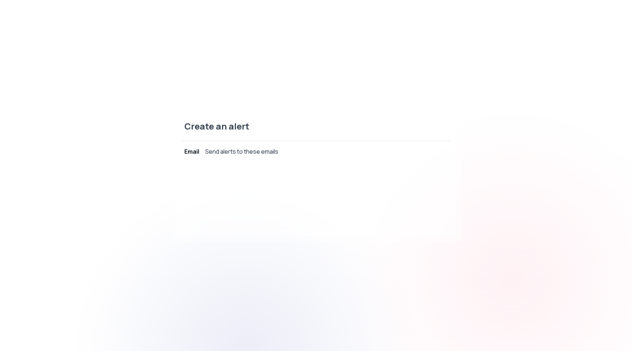
scroll to position [0, 0]
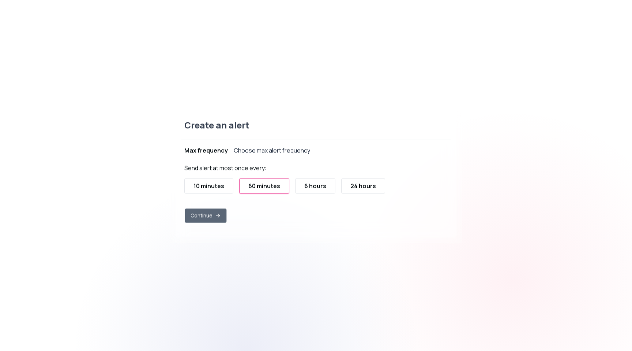
click at [220, 218] on icon "button" at bounding box center [218, 216] width 6 height 6
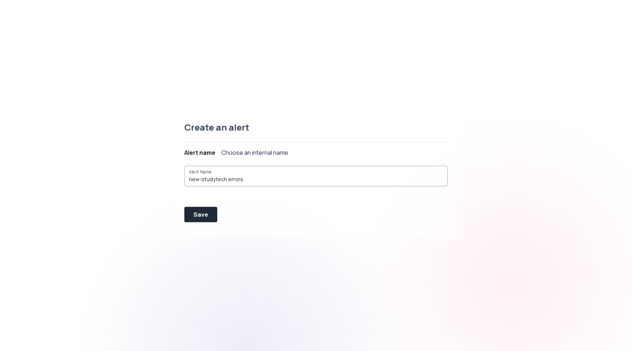
click at [249, 181] on input "new-studytech errors" at bounding box center [316, 179] width 254 height 7
click at [257, 213] on div "Save" at bounding box center [316, 214] width 264 height 15
click at [207, 224] on div "Save" at bounding box center [316, 217] width 269 height 26
click at [208, 219] on button "Save" at bounding box center [200, 214] width 33 height 15
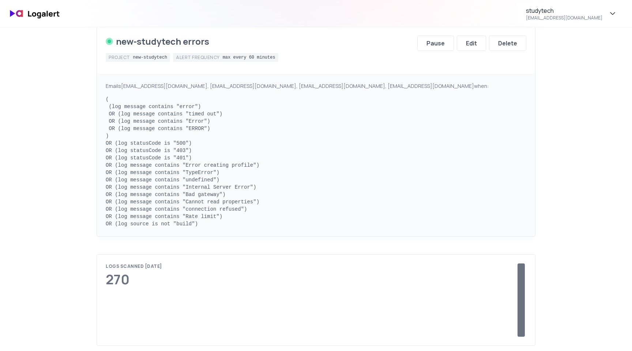
scroll to position [139, 0]
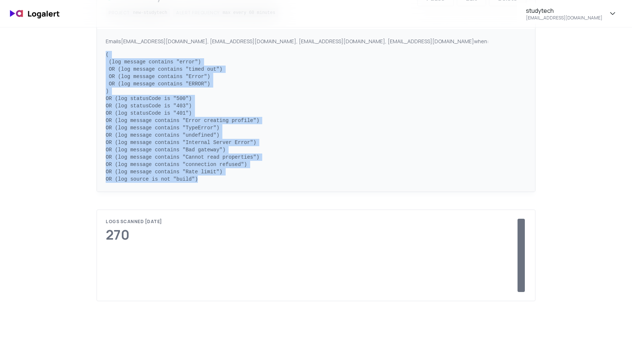
drag, startPoint x: 209, startPoint y: 181, endPoint x: 97, endPoint y: 50, distance: 171.6
click at [97, 50] on div "Emails [EMAIL_ADDRESS][DOMAIN_NAME], [PERSON_NAME][EMAIL_ADDRESS][DOMAIN_NAME],…" at bounding box center [316, 110] width 438 height 162
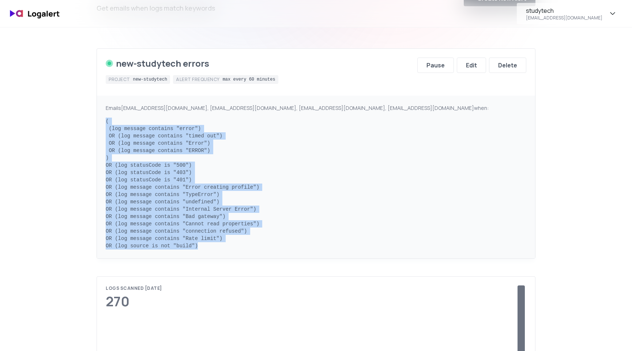
scroll to position [18, 0]
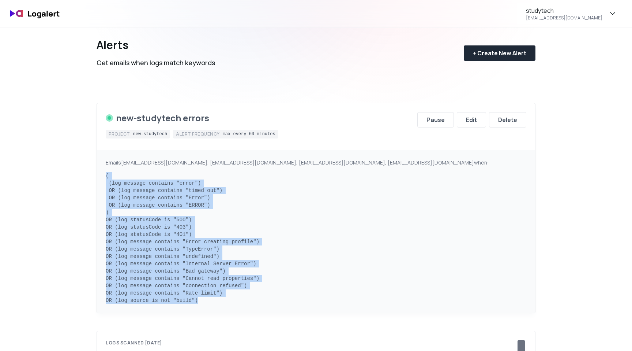
copy pre "( (log message contains "error") OR (log message contains "timed out") OR (log …"
click at [473, 118] on div "Edit" at bounding box center [471, 119] width 11 height 9
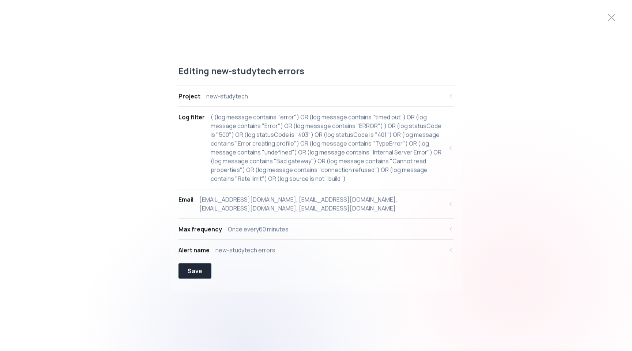
click at [350, 157] on div "( (log message contains "error") OR (log message contains "timed out") OR (log …" at bounding box center [327, 148] width 233 height 70
select select "message"
select select "CONTAINS"
select select "OR"
select select "message"
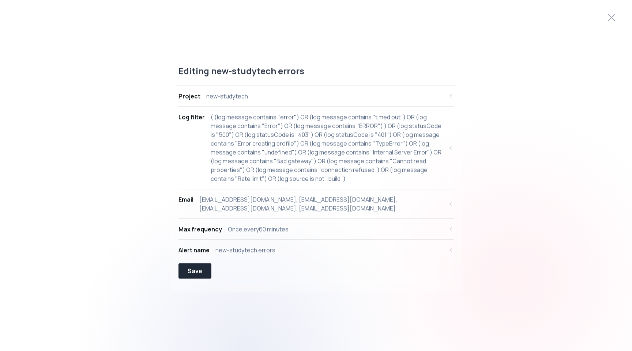
select select "CONTAINS"
select select "OR"
select select "message"
select select "CONTAINS"
select select "OR"
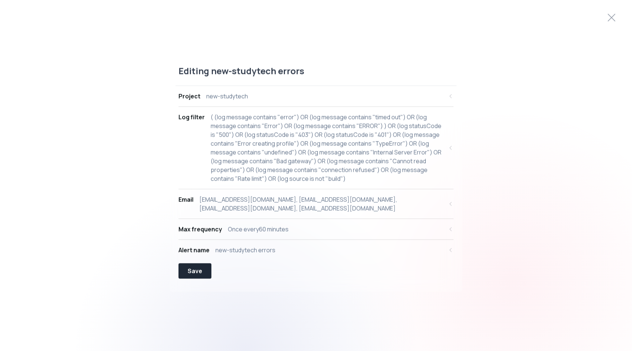
select select "message"
select select "CONTAINS"
select select "OR"
select select "statusCode"
select select "EQUALS"
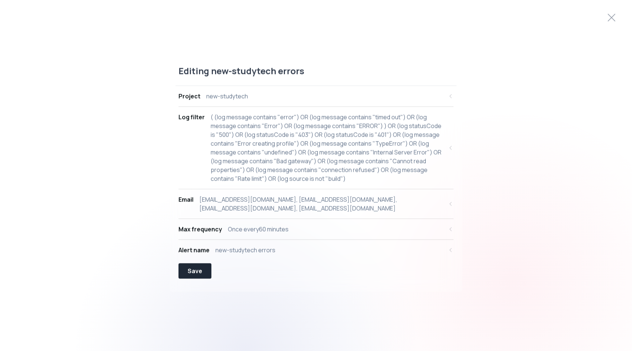
select select "OR"
select select "statusCode"
select select "EQUALS"
select select "OR"
select select "statusCode"
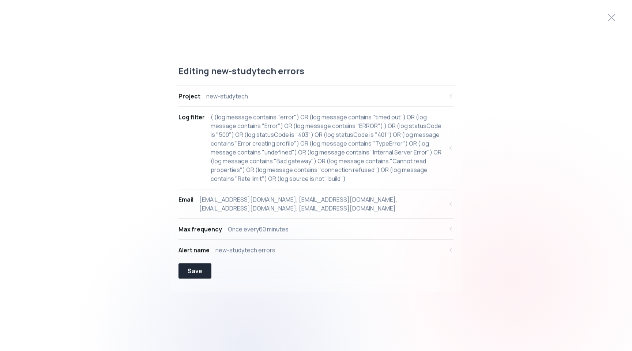
select select "EQUALS"
select select "OR"
select select "message"
select select "CONTAINS"
select select "OR"
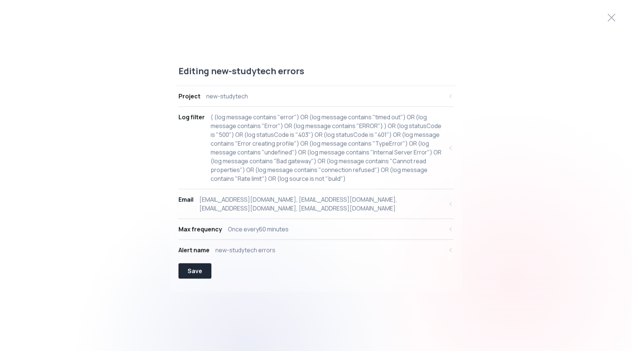
select select "message"
select select "CONTAINS"
select select "OR"
select select "message"
select select "CONTAINS"
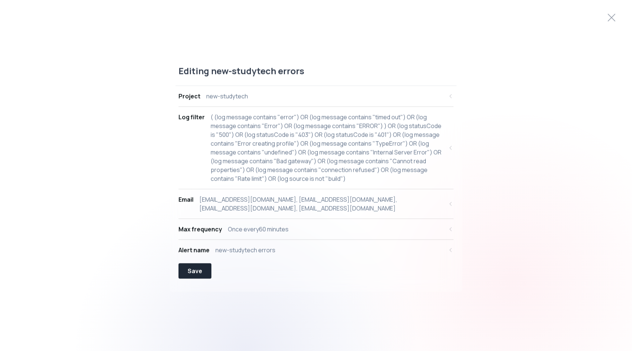
select select "OR"
select select "message"
select select "CONTAINS"
select select "OR"
select select "message"
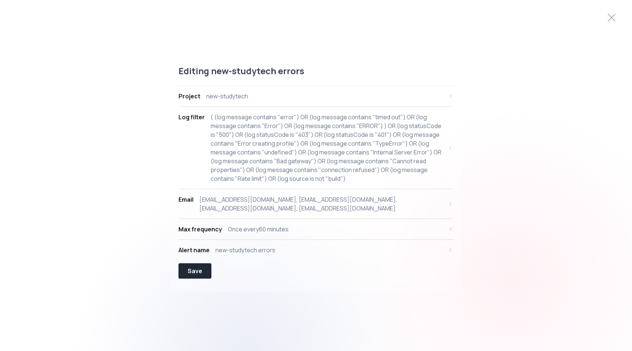
select select "CONTAINS"
select select "OR"
select select "message"
select select "CONTAINS"
select select "OR"
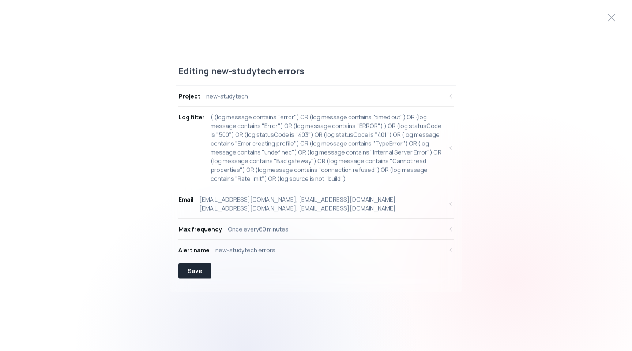
select select "message"
select select "CONTAINS"
select select "OR"
select select "message"
select select "CONTAINS"
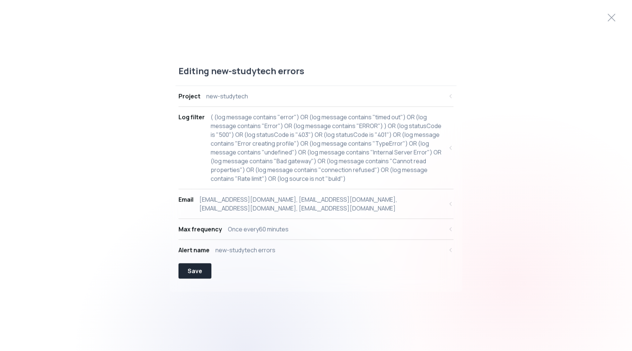
select select "OR"
select select "source"
select select "NOT_EQUALS"
select select "build"
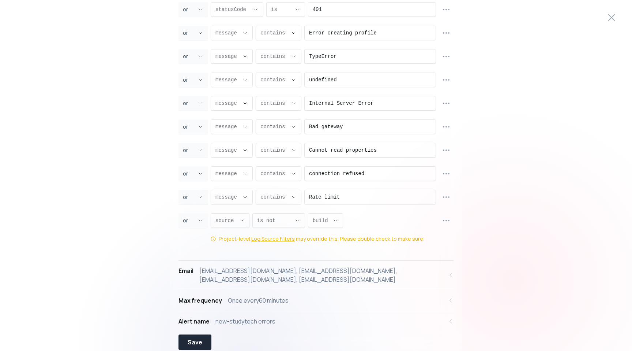
scroll to position [234, 0]
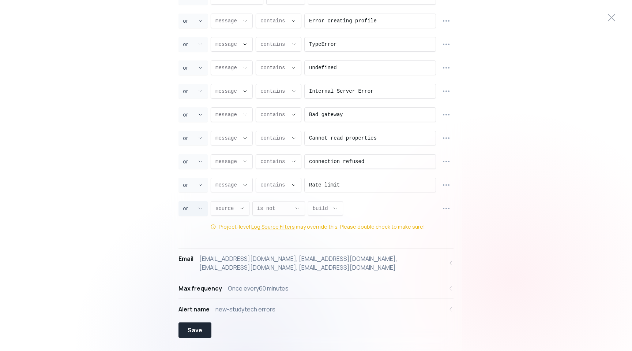
click at [199, 213] on button "or ," at bounding box center [193, 208] width 29 height 15
click at [196, 225] on li "and" at bounding box center [193, 226] width 23 height 12
type input "AND"
select select "AND"
type input "AND"
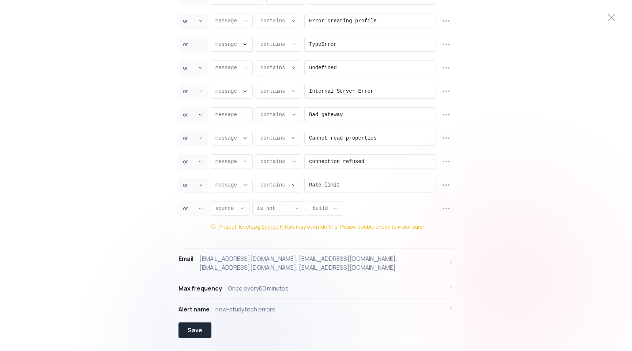
select select "AND"
type input "AND"
select select "AND"
type input "AND"
select select "AND"
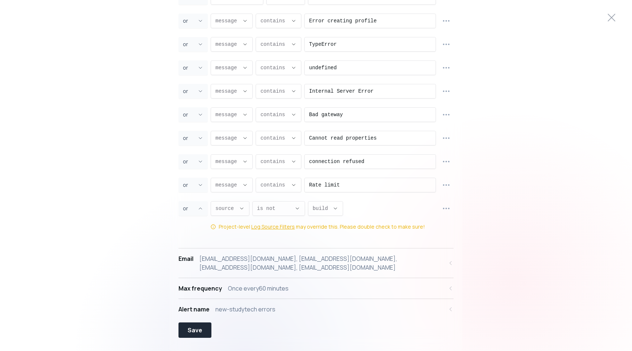
type input "AND"
select select "AND"
type input "AND"
select select "AND"
type input "AND"
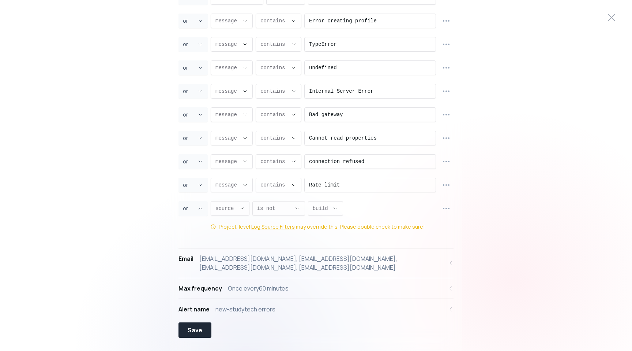
select select "AND"
type input "AND"
select select "AND"
type input "AND"
select select "AND"
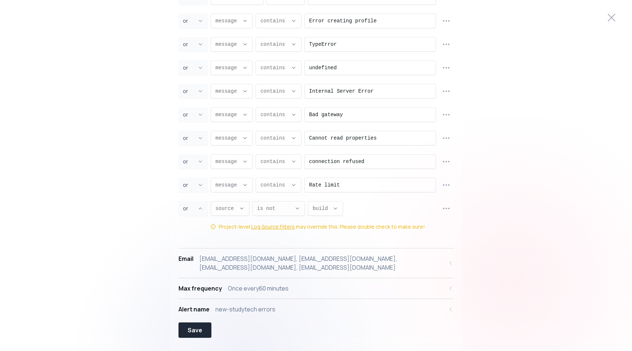
type input "AND"
select select "AND"
type input "AND"
select select "AND"
type input "AND"
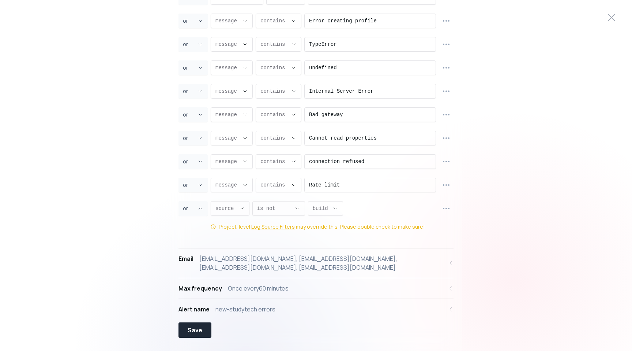
select select "AND"
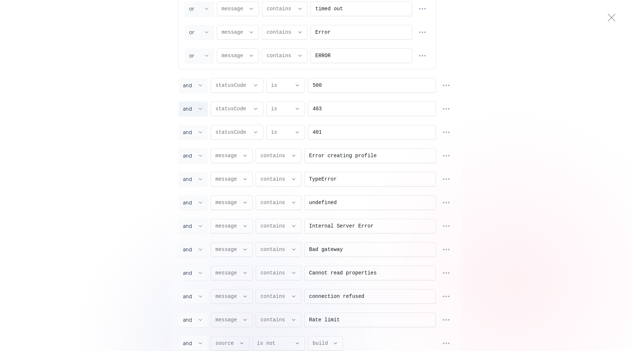
scroll to position [101, 0]
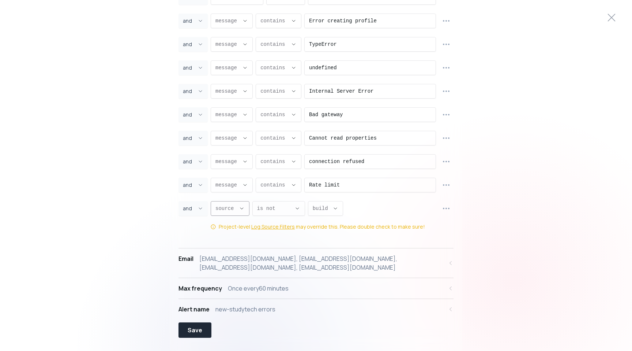
type input "OR"
select select "OR"
type input "OR"
select select "OR"
type input "OR"
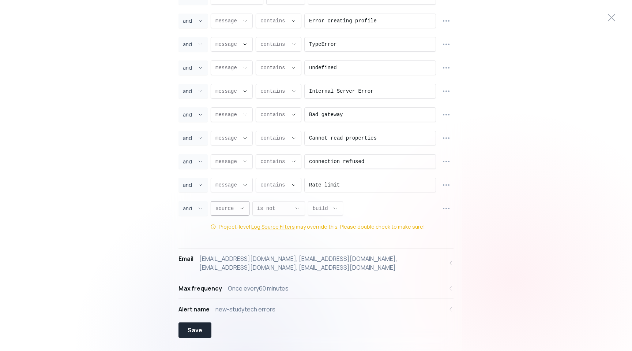
select select "OR"
type input "OR"
select select "OR"
type input "OR"
select select "OR"
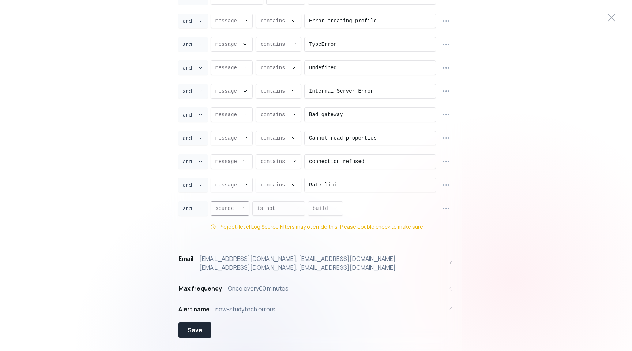
type input "OR"
select select "OR"
type input "OR"
select select "OR"
type input "OR"
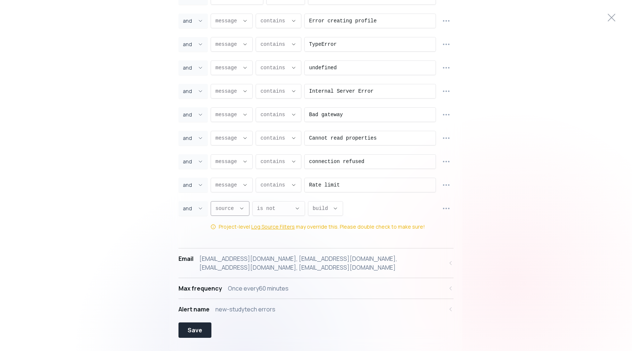
select select "OR"
type input "OR"
select select "OR"
type input "OR"
select select "OR"
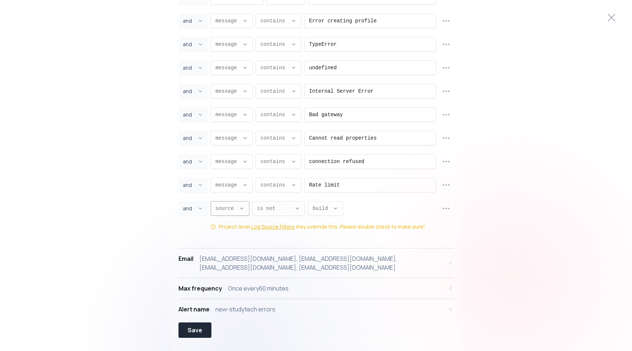
type input "OR"
select select "OR"
type input "OR"
select select "OR"
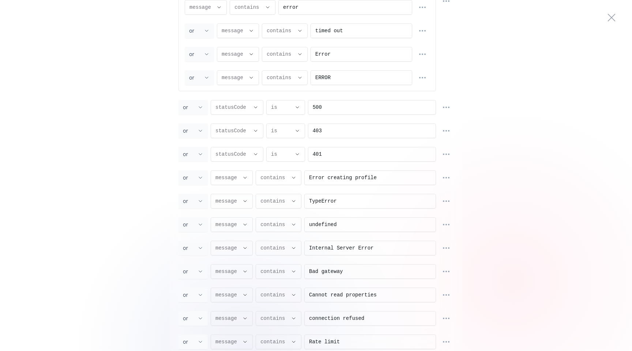
scroll to position [0, 0]
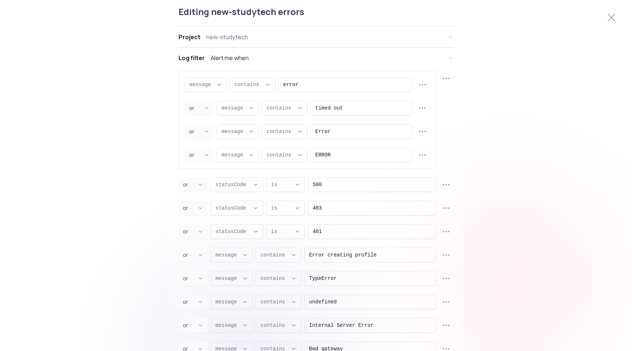
click at [449, 149] on div "message message message proxy.statusCode proxy.path proxy.host proxy.method sou…" at bounding box center [316, 267] width 275 height 393
click at [448, 179] on button "button" at bounding box center [447, 185] width 14 height 14
click at [448, 79] on icon "button" at bounding box center [446, 78] width 9 height 9
click at [444, 101] on li "Duplicate group" at bounding box center [446, 97] width 67 height 12
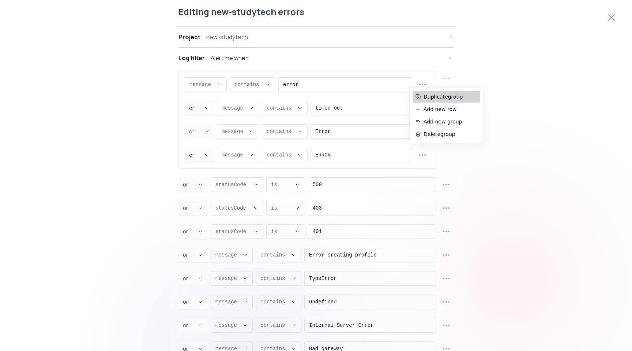
type input "500"
type input "403"
type input "statusCode"
select select "statusCode"
type input "EQUALS"
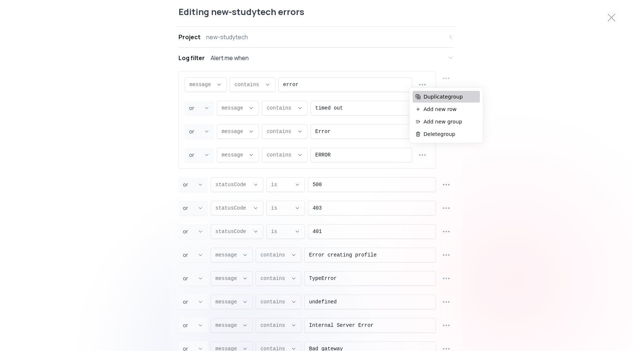
type input "401"
type input "Error creating profile"
type input "TypeError"
type input "undefined"
type input "Internal Server Error"
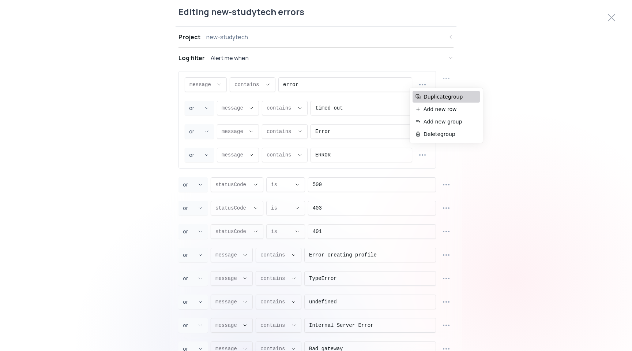
type input "Bad gateway"
type input "Cannot read properties"
type input "connection refused"
type input "message"
select select "message"
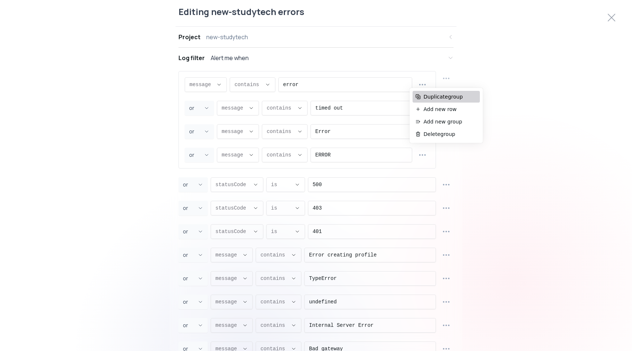
type input "CONTAINS"
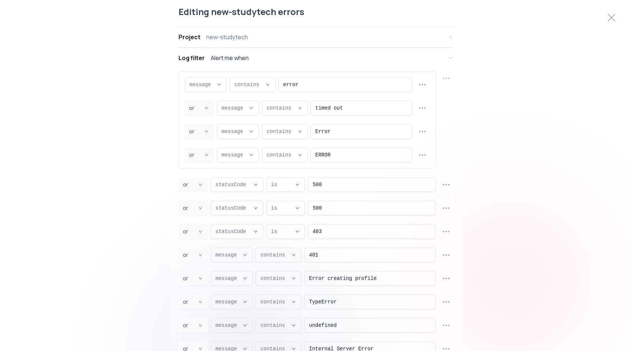
select select "EQUALS"
select select "CONTAINS"
select select "OR"
select select "source"
select select "NOT_EQUALS"
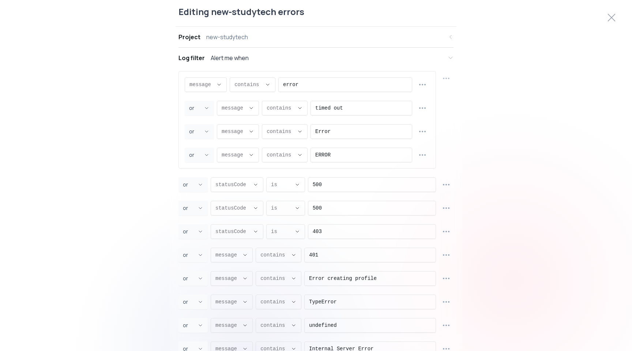
select select "build"
select select "message"
select select "CONTAINS"
select select "OR"
select select "message"
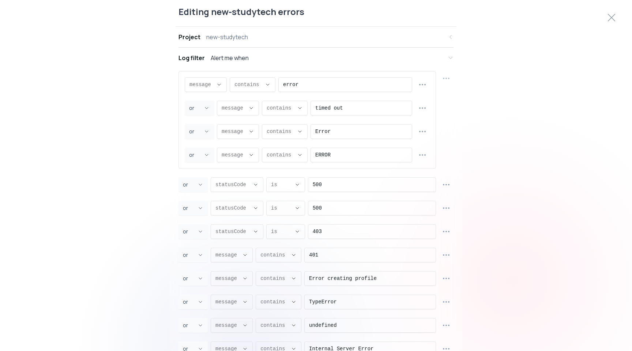
select select "CONTAINS"
select select "OR"
select select "message"
select select "CONTAINS"
select select "OR"
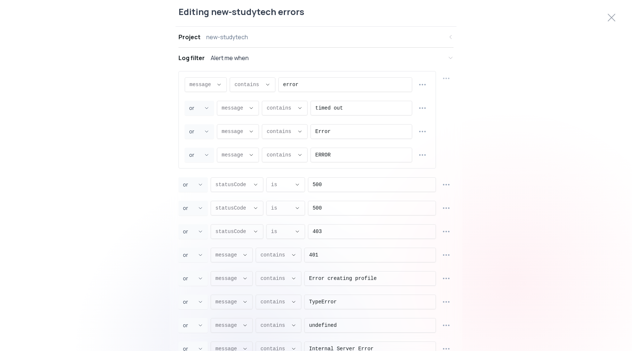
select select "message"
select select "CONTAINS"
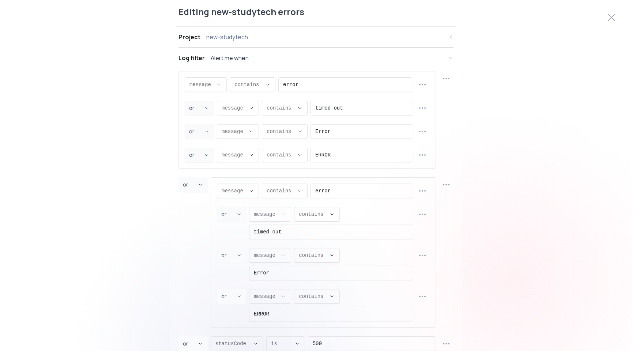
scroll to position [7, 0]
click at [446, 186] on icon "button" at bounding box center [446, 184] width 9 height 9
click at [435, 241] on span "Delete group" at bounding box center [450, 239] width 53 height 7
type input "403"
type input "401"
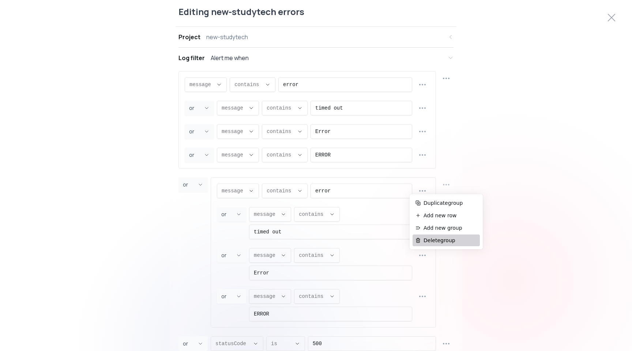
type input "message"
select select "message"
type input "CONTAINS"
type input "Error creating profile"
type input "TypeError"
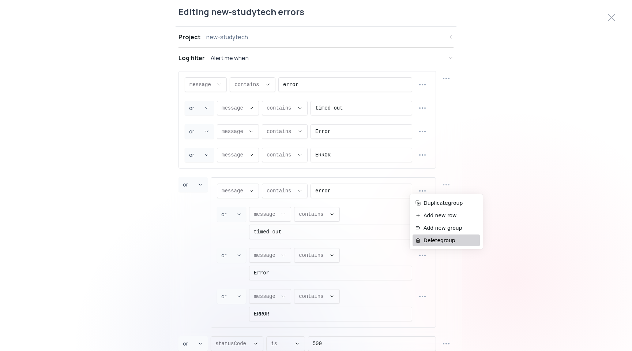
type input "undefined"
type input "Internal Server Error"
type input "Bad gateway"
type input "Cannot read properties"
type input "connection refused"
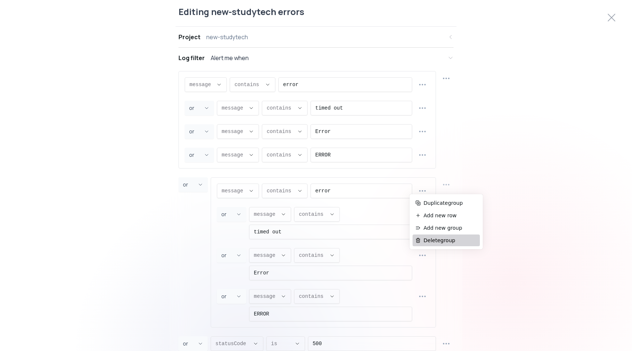
type input "Rate limit"
type input "source"
select select "source"
type input "NOT_EQUALS"
select select "CONTAINS"
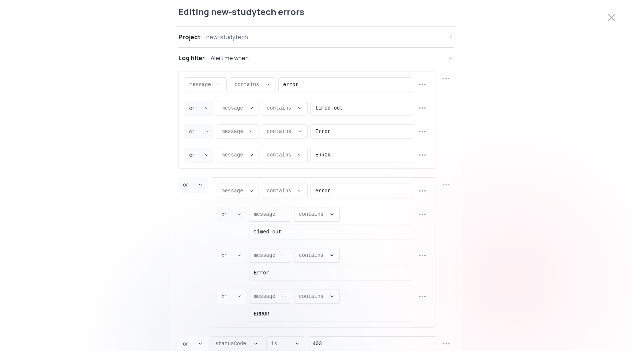
select select "NOT_EQUALS"
select select "statusCode"
select select "EQUALS"
select select "build"
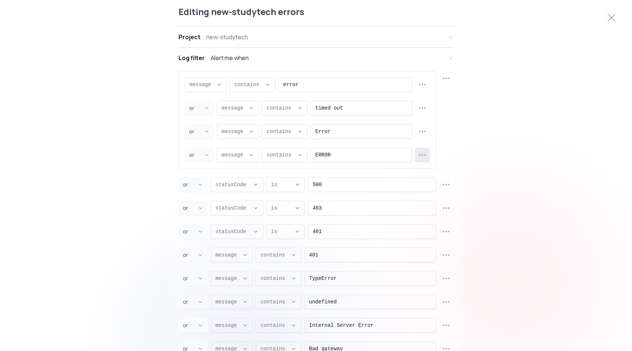
click at [427, 158] on button "button" at bounding box center [422, 154] width 15 height 15
click at [426, 172] on span "Duplicate row" at bounding box center [426, 172] width 53 height 7
select select "OR"
select select "message"
select select "CONTAINS"
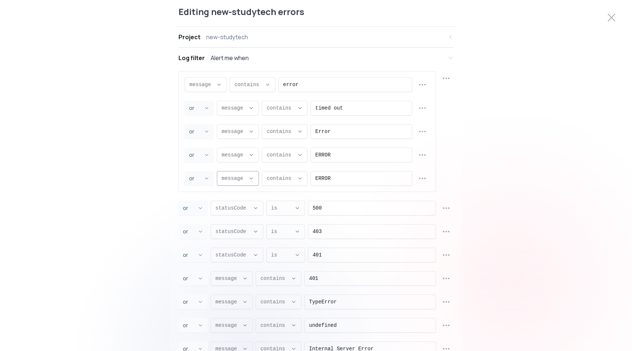
click at [247, 180] on button "message ," at bounding box center [238, 178] width 42 height 15
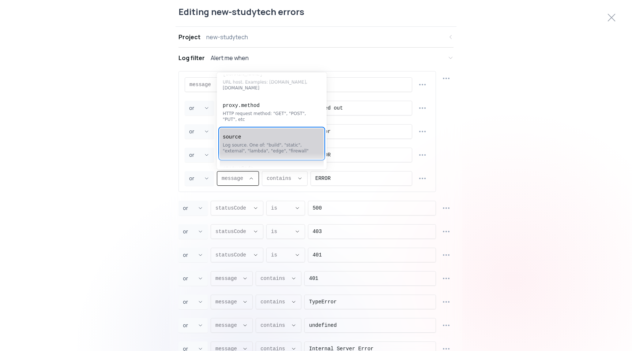
scroll to position [146, 0]
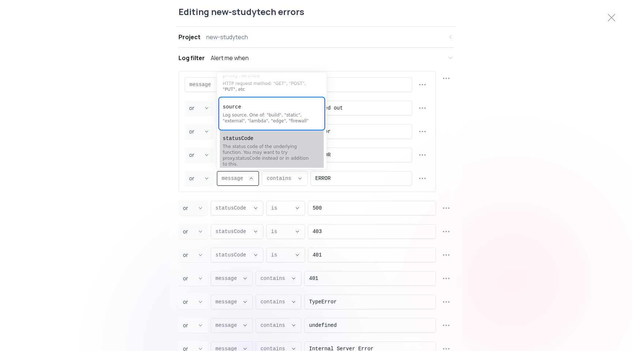
click at [263, 147] on div "The status code of the underlying function. You may want to try proxy.statusCod…" at bounding box center [268, 154] width 91 height 23
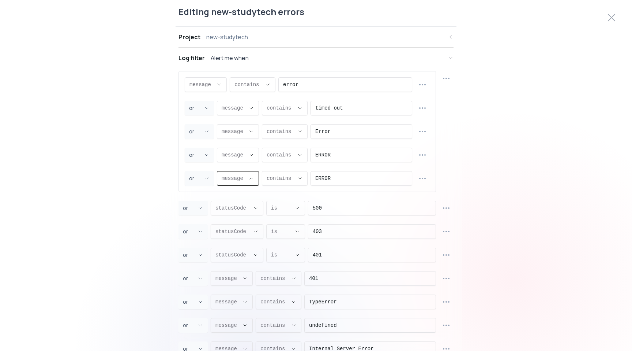
type input "statusCode"
select select "statusCode"
type input "EQUALS"
select select "EQUALS"
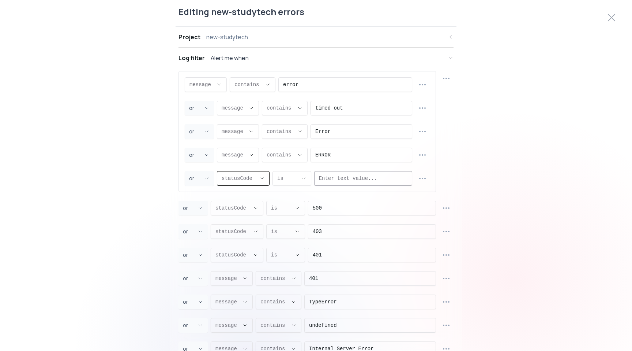
click at [336, 178] on input "ERROR" at bounding box center [363, 178] width 89 height 14
type input "500"
click at [447, 203] on button "button" at bounding box center [447, 208] width 14 height 14
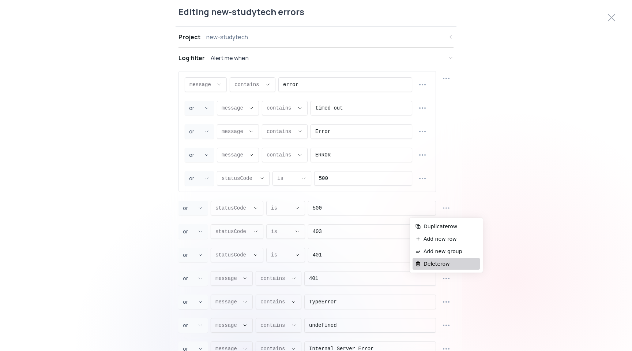
click at [436, 263] on span "Delete row" at bounding box center [450, 263] width 53 height 7
type input "401"
type input "message"
select select "message"
type input "CONTAINS"
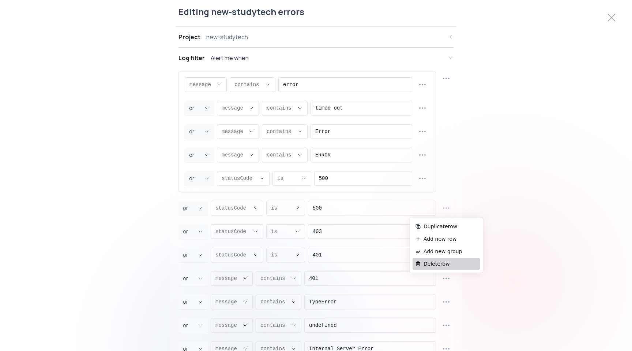
type input "Error creating profile"
type input "TypeError"
type input "undefined"
type input "Internal Server Error"
type input "Bad gateway"
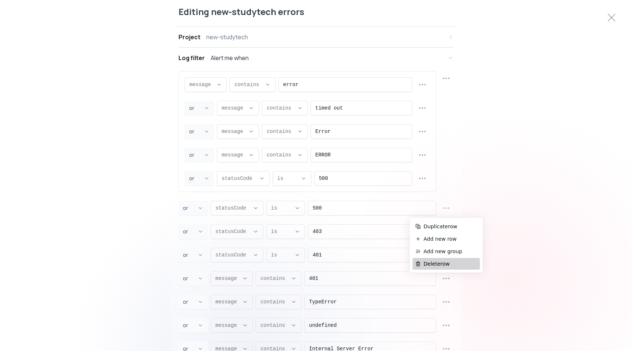
type input "Cannot read properties"
type input "connection refused"
type input "Rate limit"
type input "source"
select select "source"
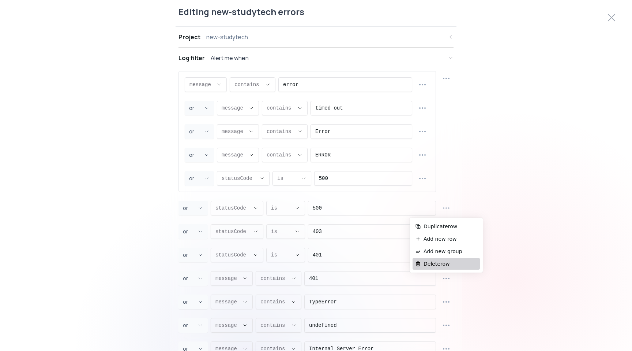
type input "NOT_EQUALS"
type input "403"
select select "CONTAINS"
select select "NOT_EQUALS"
select select "build"
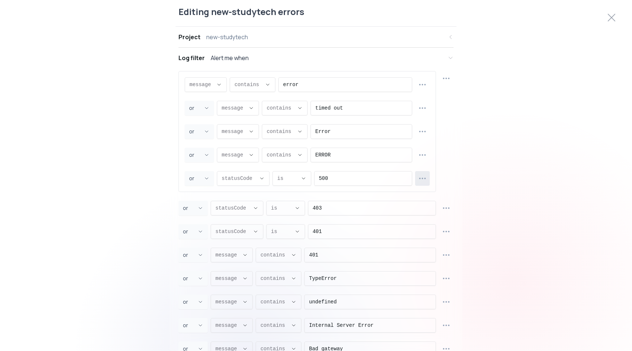
click at [426, 177] on icon "button" at bounding box center [422, 178] width 9 height 9
click at [421, 200] on span "Duplicate row" at bounding box center [426, 196] width 53 height 7
select select "OR"
select select "statusCode"
select select "EQUALS"
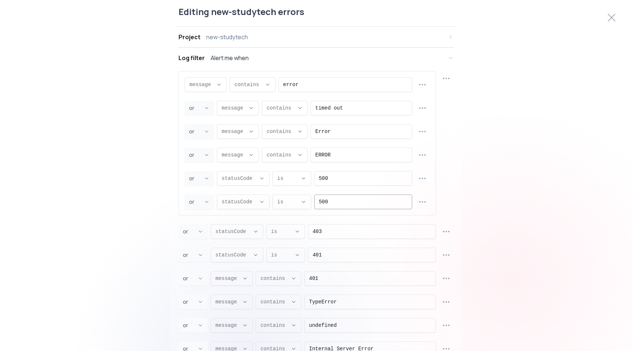
click at [332, 206] on input "500" at bounding box center [363, 202] width 89 height 14
type input "403"
click at [414, 201] on div "OR and or or , statusCode statusCode message proxy.statusCode proxy.path proxy.…" at bounding box center [307, 201] width 245 height 15
click at [419, 202] on icon "button" at bounding box center [422, 201] width 9 height 9
click at [412, 216] on li "Duplicate row" at bounding box center [422, 220] width 67 height 12
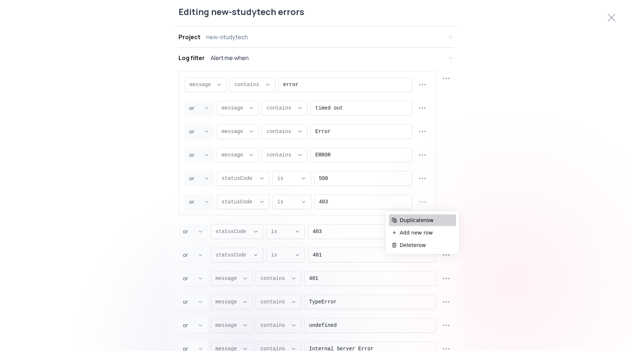
select select "OR"
select select "statusCode"
select select "EQUALS"
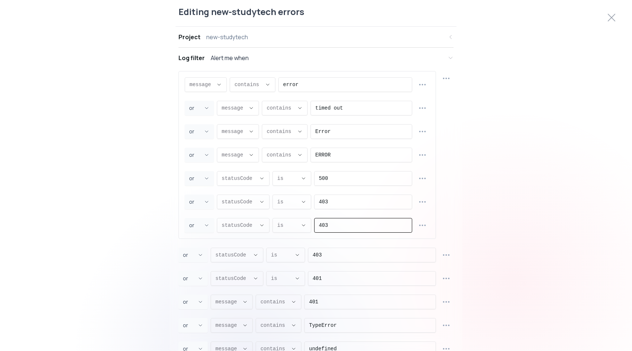
click at [360, 228] on input "403" at bounding box center [363, 225] width 89 height 14
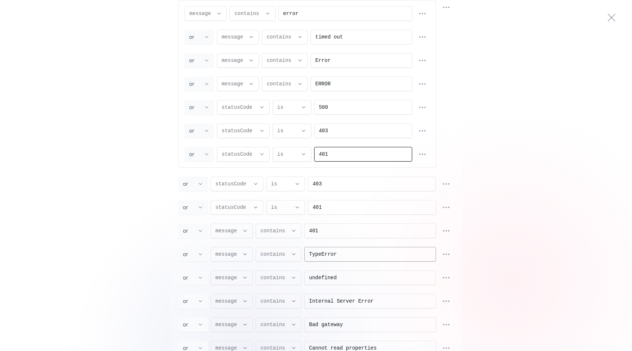
scroll to position [72, 0]
type input "401"
click at [447, 184] on icon "button" at bounding box center [446, 182] width 9 height 9
click at [437, 202] on span "Duplicate row" at bounding box center [450, 200] width 53 height 7
type input "403"
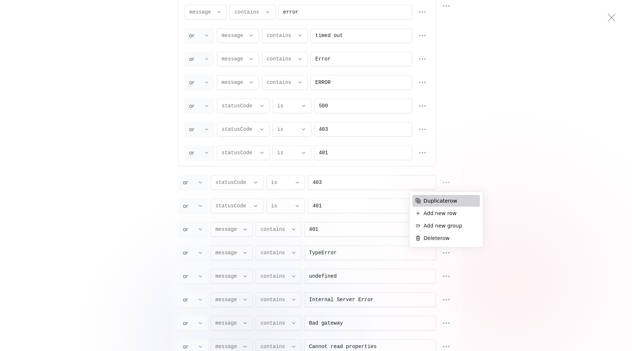
type input "statusCode"
select select "statusCode"
type input "EQUALS"
type input "401"
type input "Error creating profile"
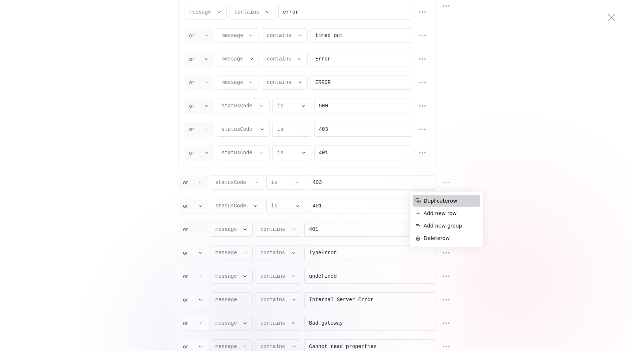
type input "TypeError"
type input "undefined"
type input "Internal Server Error"
type input "Bad gateway"
type input "Cannot read properties"
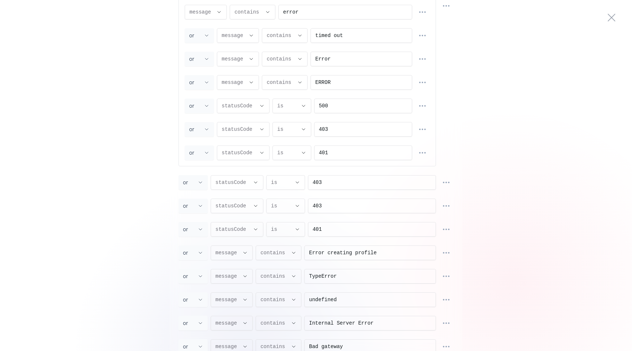
scroll to position [7, 0]
click at [451, 182] on button "button" at bounding box center [446, 182] width 15 height 15
click at [444, 201] on span "Duplicate row" at bounding box center [450, 200] width 53 height 7
click at [445, 181] on icon "button" at bounding box center [446, 182] width 9 height 9
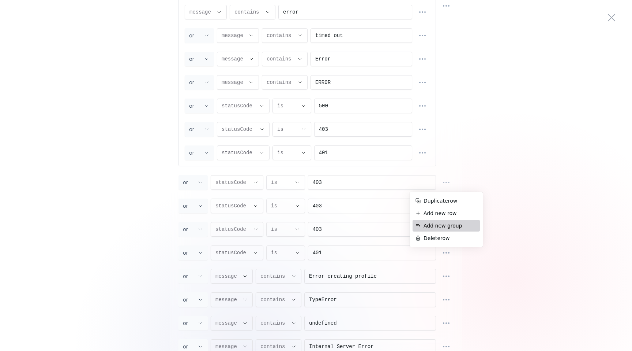
click at [437, 238] on span "Delete row" at bounding box center [450, 237] width 53 height 7
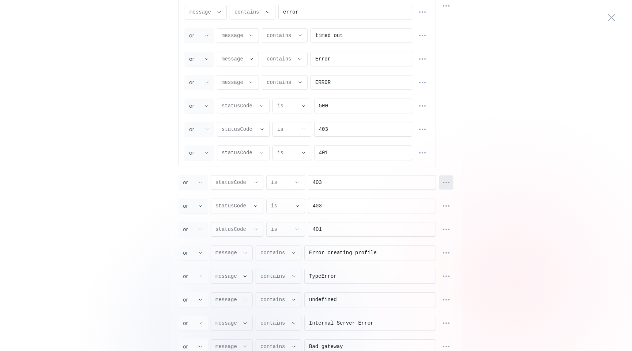
click at [444, 183] on icon "button" at bounding box center [446, 182] width 8 height 8
click at [438, 237] on span "Delete row" at bounding box center [450, 237] width 53 height 7
click at [449, 174] on div "message message message proxy.statusCode proxy.path proxy.host proxy.method sou…" at bounding box center [316, 219] width 275 height 440
click at [447, 189] on button "button" at bounding box center [446, 182] width 15 height 15
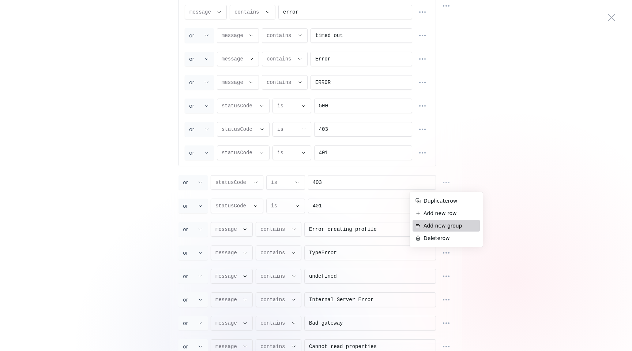
click at [438, 236] on span "Delete row" at bounding box center [450, 237] width 53 height 7
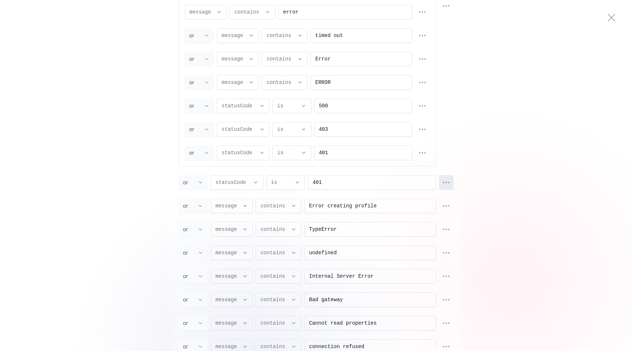
click at [449, 182] on circle "button" at bounding box center [449, 182] width 1 height 1
click at [445, 239] on span "Delete row" at bounding box center [450, 237] width 53 height 7
click at [424, 155] on icon "button" at bounding box center [422, 152] width 9 height 9
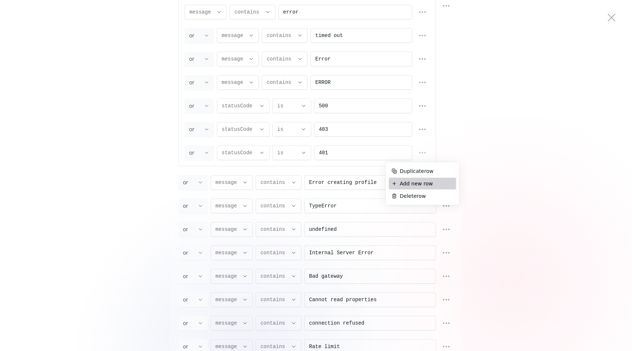
click at [421, 180] on span "Add new row" at bounding box center [426, 183] width 53 height 7
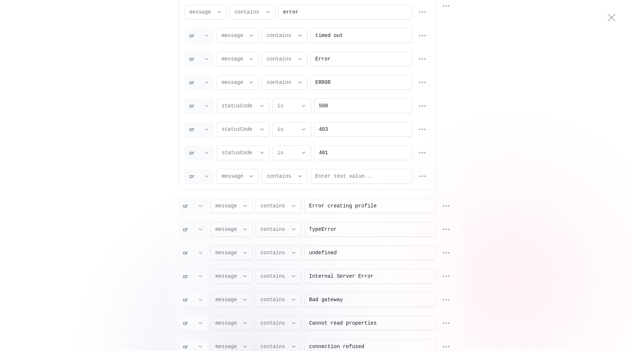
click at [327, 203] on input "Error creating profile" at bounding box center [370, 206] width 122 height 14
click at [345, 177] on input "Enter text value..." at bounding box center [361, 176] width 92 height 14
paste input "Error creating profile"
click at [429, 180] on button "button" at bounding box center [423, 176] width 14 height 14
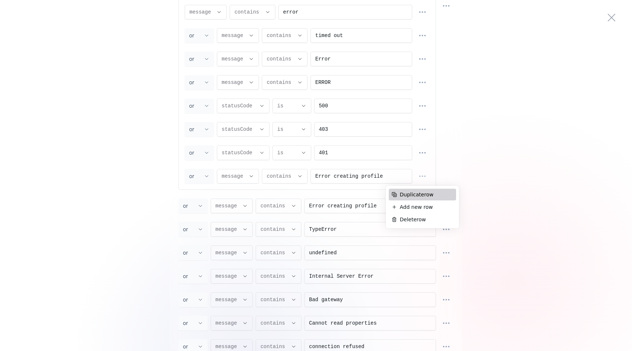
click at [426, 194] on span "Duplicate row" at bounding box center [426, 194] width 53 height 7
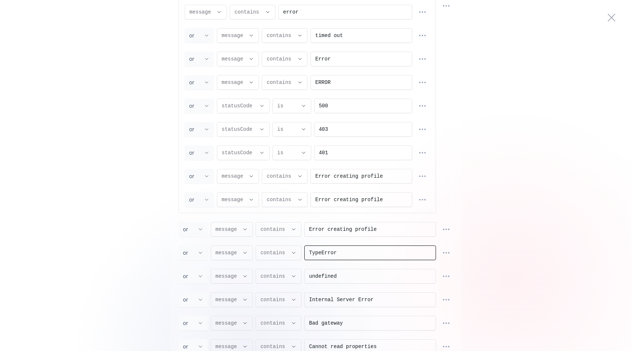
click at [354, 252] on input "TypeError" at bounding box center [370, 253] width 122 height 14
click at [377, 202] on input "Error creating profile" at bounding box center [361, 200] width 92 height 14
paste input "TypeError"
click at [447, 253] on icon "button" at bounding box center [446, 252] width 8 height 8
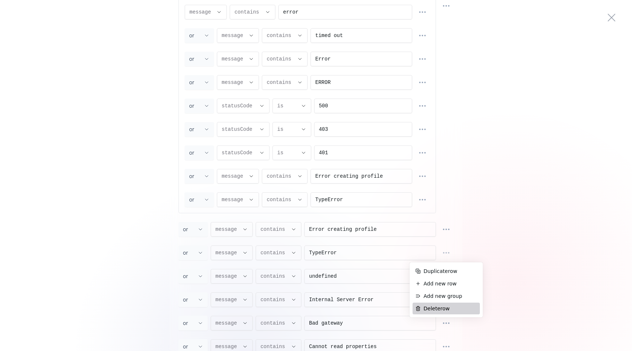
click at [442, 308] on span "Delete row" at bounding box center [450, 307] width 53 height 7
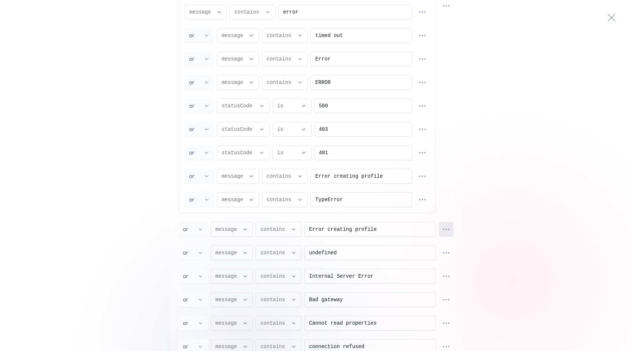
click at [447, 228] on icon "button" at bounding box center [446, 229] width 9 height 9
click at [443, 283] on span "Delete row" at bounding box center [450, 284] width 53 height 7
click at [424, 200] on icon "button" at bounding box center [422, 199] width 8 height 8
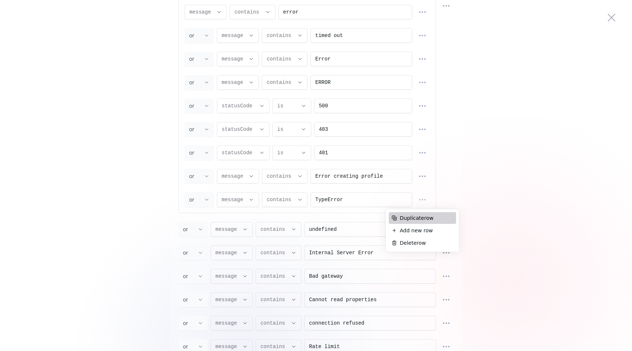
click at [425, 217] on span "Duplicate row" at bounding box center [426, 217] width 53 height 7
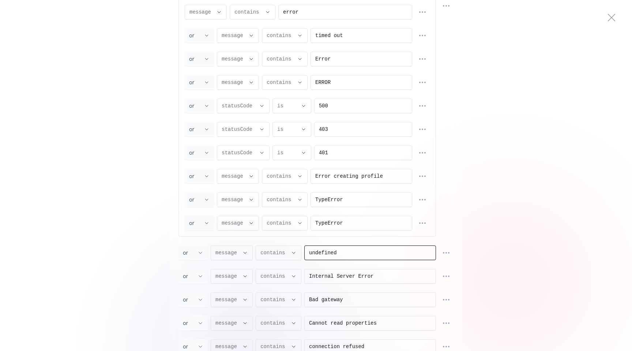
click at [340, 258] on input "undefined" at bounding box center [370, 253] width 122 height 14
click at [359, 222] on input "TypeError" at bounding box center [361, 223] width 92 height 14
paste input "undefined"
click at [420, 223] on circle "button" at bounding box center [420, 223] width 1 height 1
click at [423, 240] on span "Duplicate row" at bounding box center [426, 241] width 53 height 7
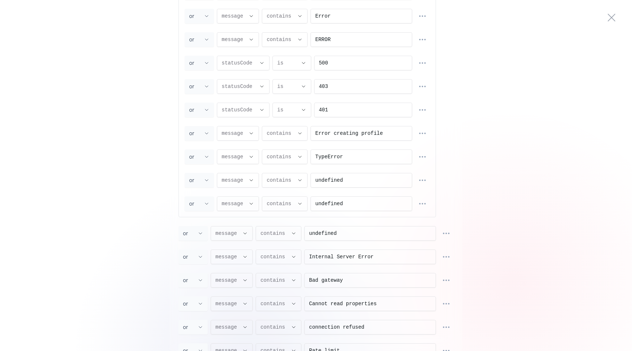
click at [397, 257] on input "Internal Server Error" at bounding box center [370, 257] width 122 height 14
click at [378, 204] on input "undefined" at bounding box center [361, 204] width 92 height 14
paste input "Internal Server Error"
click at [450, 246] on div "message message message proxy.statusCode proxy.path proxy.host proxy.method sou…" at bounding box center [316, 176] width 275 height 440
click at [452, 231] on button "button" at bounding box center [446, 233] width 15 height 15
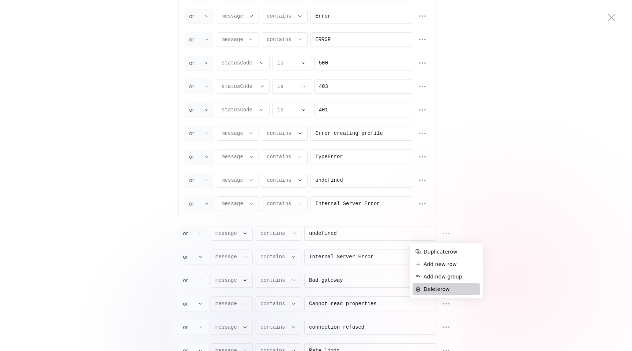
click at [441, 284] on li "Delete row" at bounding box center [446, 289] width 67 height 12
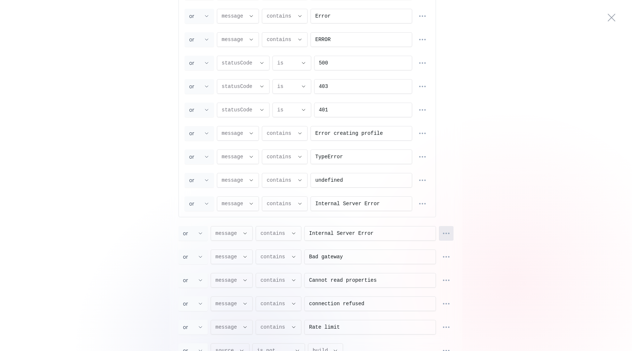
click at [450, 234] on icon "button" at bounding box center [446, 233] width 9 height 9
click at [449, 285] on span "Delete row" at bounding box center [450, 288] width 53 height 7
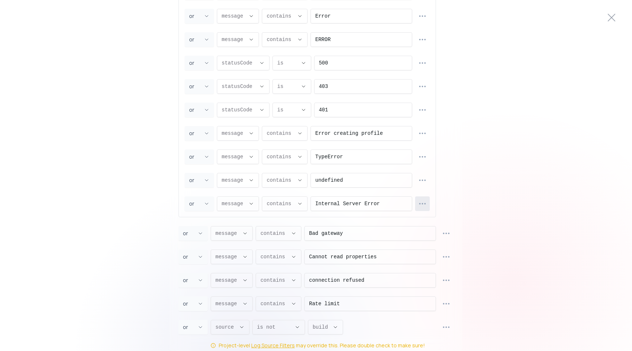
click at [427, 205] on button "button" at bounding box center [422, 203] width 15 height 15
click at [426, 222] on span "Duplicate row" at bounding box center [426, 221] width 53 height 7
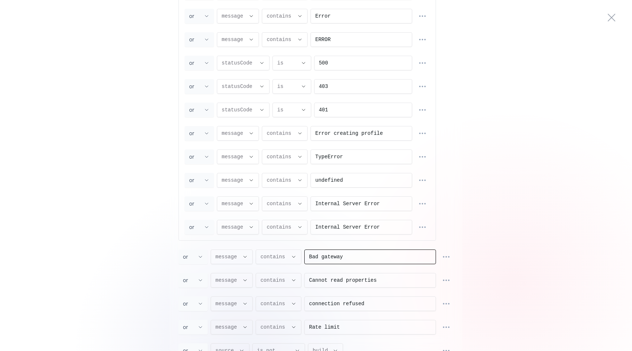
click at [361, 254] on input "Bad gateway" at bounding box center [370, 257] width 122 height 14
click at [379, 228] on input "Internal Server Error" at bounding box center [361, 227] width 92 height 14
paste input "Bad gateway"
click at [441, 251] on button "button" at bounding box center [446, 256] width 15 height 15
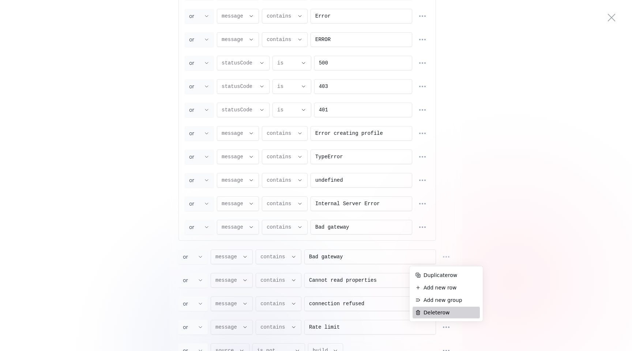
click at [427, 311] on span "Delete row" at bounding box center [450, 312] width 53 height 7
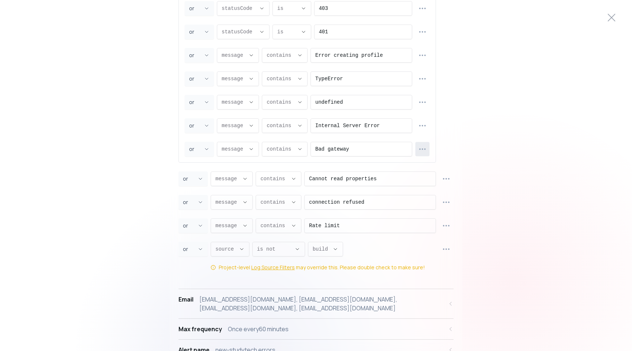
click at [420, 151] on icon "button" at bounding box center [422, 149] width 8 height 8
click at [423, 165] on span "Duplicate row" at bounding box center [426, 167] width 53 height 7
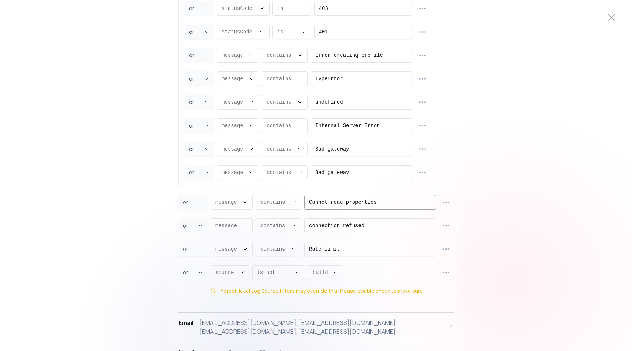
click at [367, 207] on input "Cannot read properties" at bounding box center [370, 202] width 122 height 14
click at [372, 169] on input "Bad gateway" at bounding box center [361, 172] width 92 height 14
paste input "Cannot read properties"
click at [446, 203] on icon "button" at bounding box center [446, 202] width 9 height 9
click at [433, 259] on span "Delete row" at bounding box center [450, 257] width 53 height 7
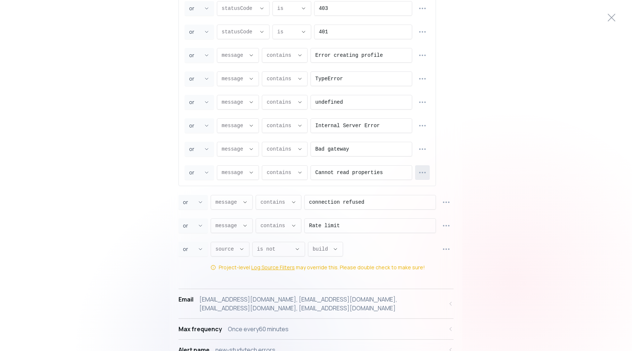
click at [418, 173] on button "button" at bounding box center [422, 172] width 15 height 15
click at [426, 190] on span "Duplicate row" at bounding box center [426, 190] width 53 height 7
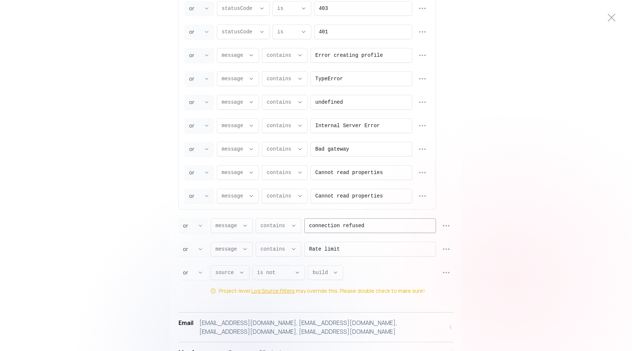
click at [359, 221] on input "connection refused" at bounding box center [370, 225] width 122 height 14
click at [372, 195] on input "Cannot read properties" at bounding box center [361, 196] width 92 height 14
paste input "connection refused"
click at [428, 192] on button "button" at bounding box center [422, 195] width 15 height 15
click at [422, 213] on span "Duplicate row" at bounding box center [426, 213] width 53 height 7
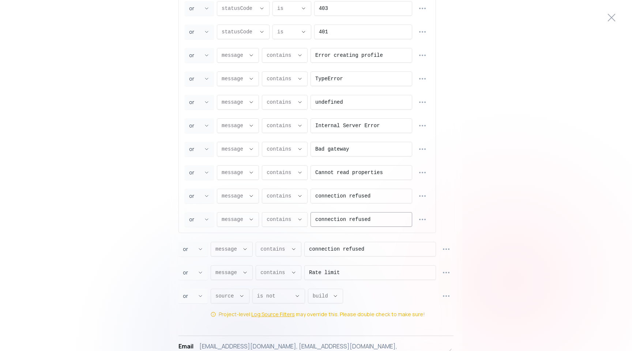
click at [319, 219] on input "connection refused" at bounding box center [361, 219] width 92 height 14
click at [421, 217] on icon "button" at bounding box center [422, 219] width 8 height 8
click at [420, 240] on span "Duplicate row" at bounding box center [426, 237] width 53 height 7
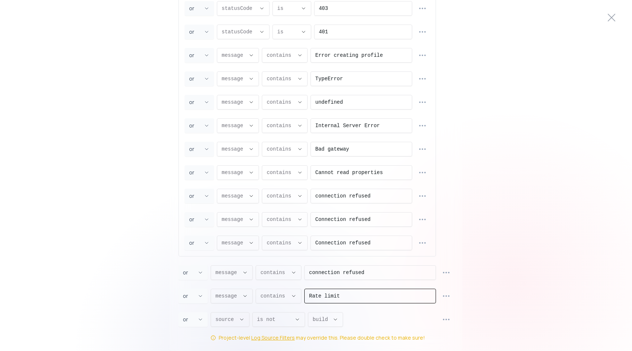
click at [354, 293] on input "Rate limit" at bounding box center [370, 296] width 122 height 14
click at [379, 242] on input "Connection refused" at bounding box center [361, 243] width 92 height 14
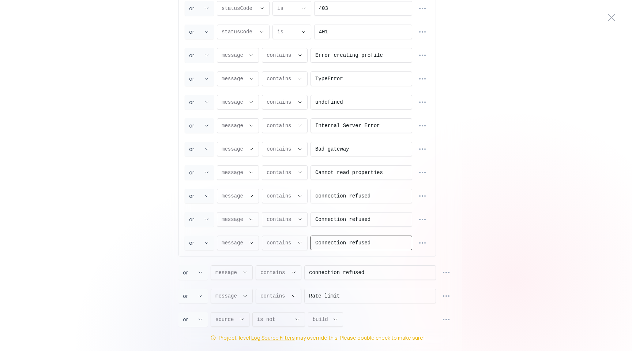
paste input "Rate limit"
click at [442, 266] on button "button" at bounding box center [446, 272] width 15 height 15
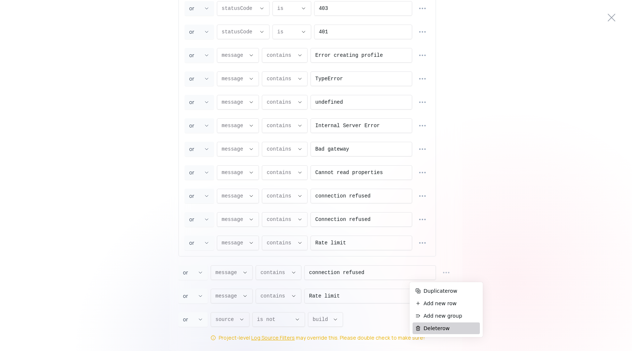
click at [433, 330] on span "Delete row" at bounding box center [450, 327] width 53 height 7
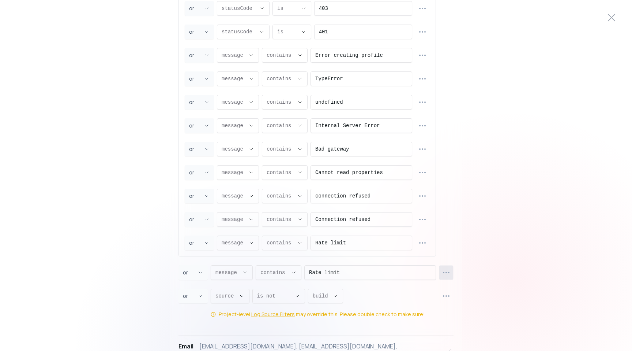
click at [444, 270] on icon "button" at bounding box center [446, 272] width 8 height 8
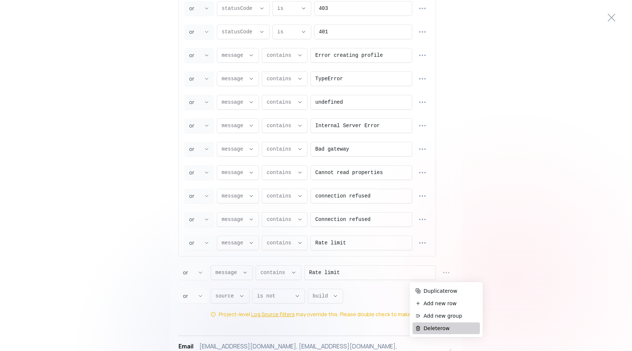
click at [441, 329] on span "Delete row" at bounding box center [450, 327] width 53 height 7
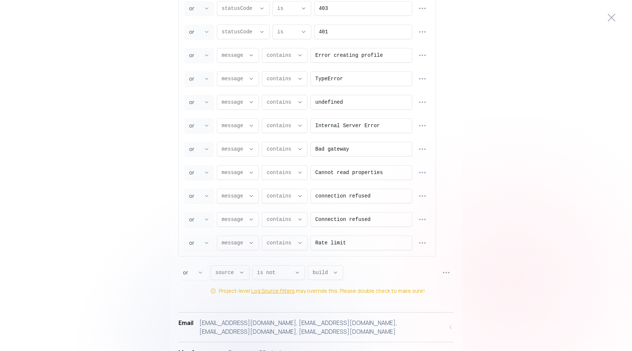
click at [178, 270] on div "Project new-studytech Log filter Alert me when message message message proxy.st…" at bounding box center [316, 108] width 281 height 550
click at [193, 273] on span "or ," at bounding box center [189, 272] width 12 height 7
click at [193, 285] on li "and" at bounding box center [193, 290] width 23 height 12
click at [164, 262] on div "Editing new-studytech errors Project new-studytech Log filter Alert me when mes…" at bounding box center [316, 175] width 632 height 356
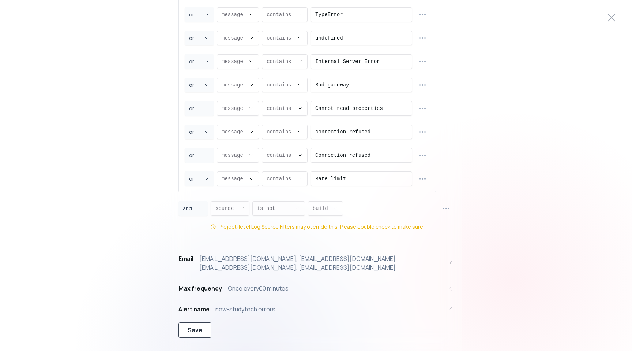
click at [206, 324] on button "Save" at bounding box center [195, 329] width 33 height 15
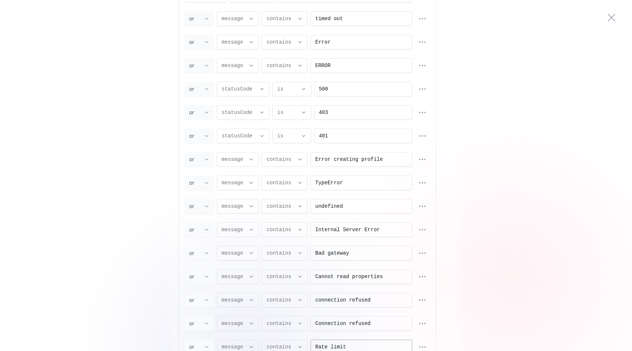
scroll to position [0, 0]
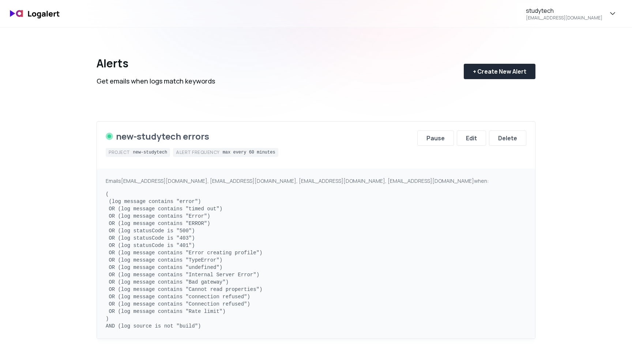
click at [568, 111] on div "Alerts Get emails when logs match keywords + Create New Alert new-studytech err…" at bounding box center [316, 246] width 527 height 438
